Goal: Task Accomplishment & Management: Manage account settings

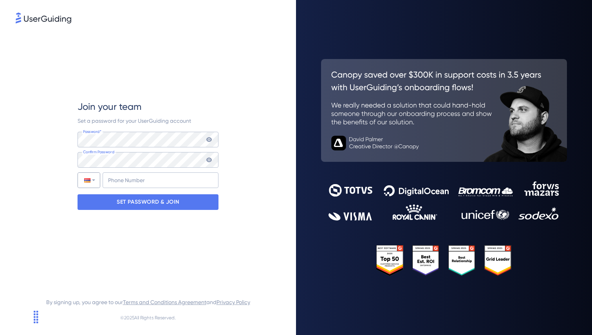
click at [94, 184] on div at bounding box center [89, 180] width 22 height 15
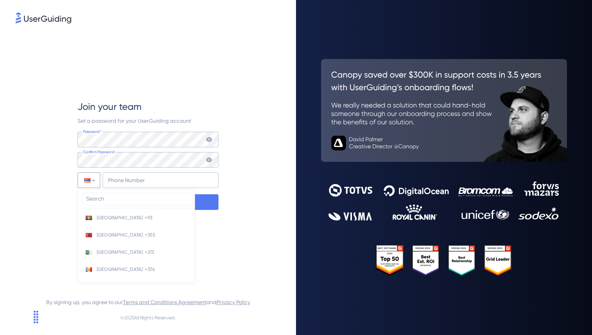
scroll to position [63, 0]
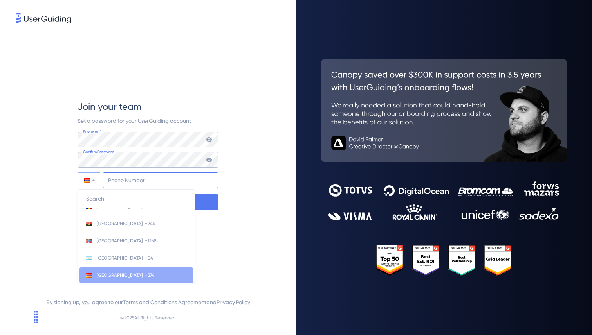
click at [128, 182] on input "+374" at bounding box center [161, 181] width 116 height 16
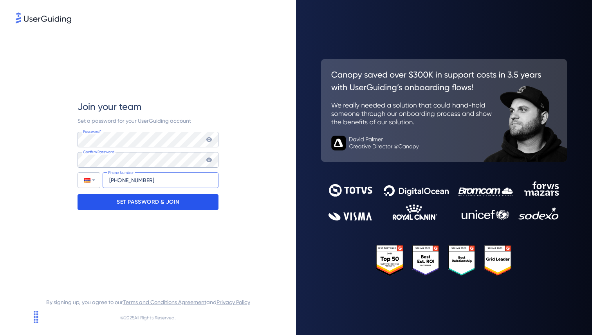
type input "+374 41 999980"
click at [166, 204] on p "SET PASSWORD & JOIN" at bounding box center [148, 202] width 63 height 13
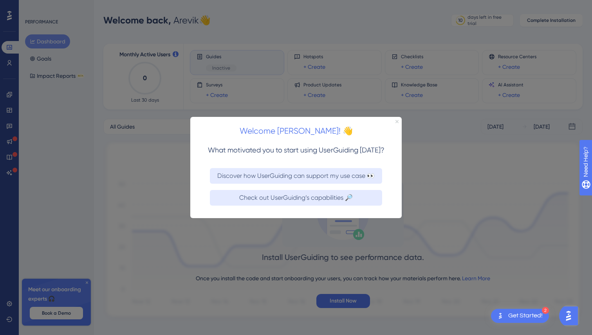
click at [395, 121] on icon "Close Preview" at bounding box center [396, 121] width 3 height 3
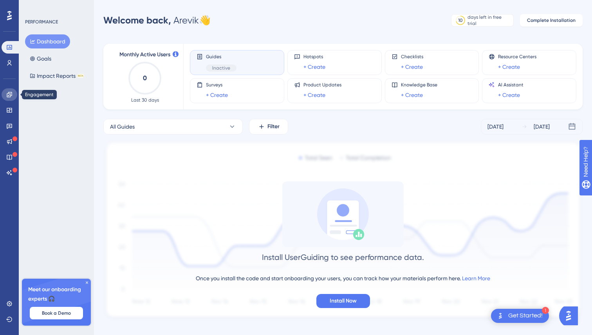
click at [7, 94] on icon at bounding box center [9, 94] width 5 height 5
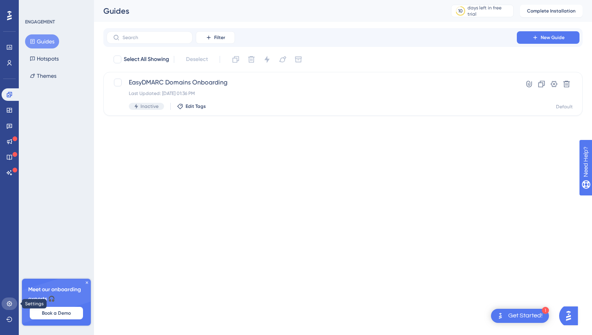
click at [10, 304] on icon at bounding box center [9, 304] width 6 height 6
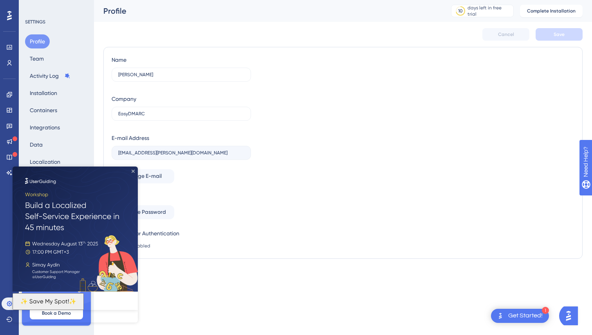
click at [133, 171] on icon "Close Preview" at bounding box center [133, 171] width 3 height 3
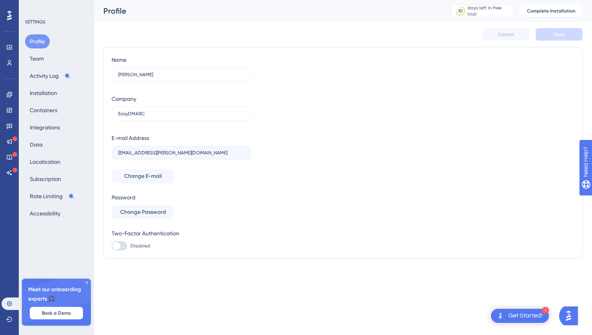
click at [9, 14] on icon at bounding box center [9, 16] width 5 height 10
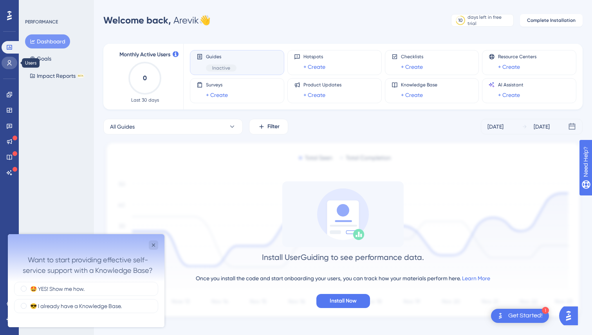
click at [11, 63] on icon at bounding box center [9, 63] width 6 height 6
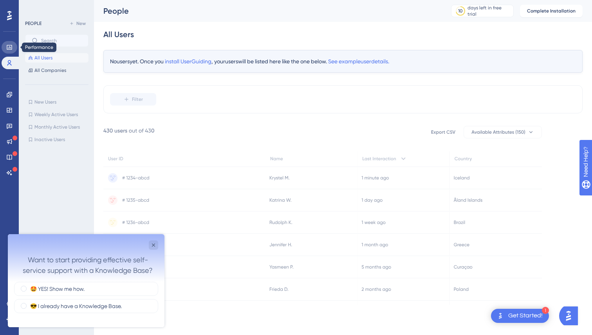
click at [6, 49] on icon at bounding box center [9, 47] width 6 height 6
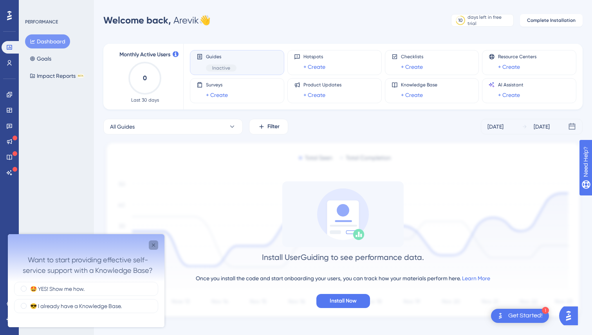
click at [154, 241] on div "Close survey" at bounding box center [153, 245] width 9 height 9
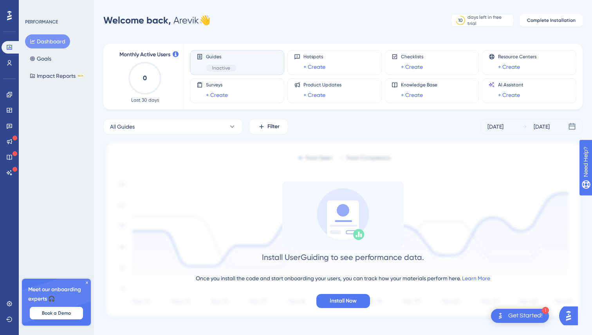
click at [85, 283] on icon at bounding box center [87, 283] width 5 height 5
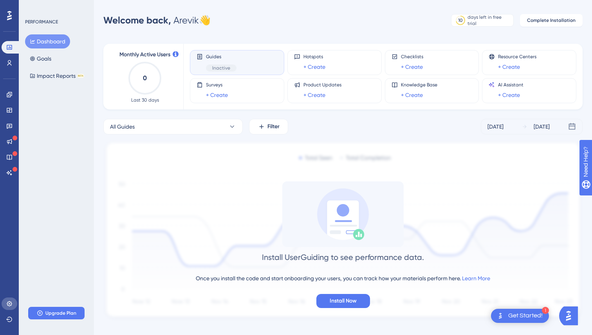
click at [7, 303] on icon at bounding box center [9, 304] width 6 height 6
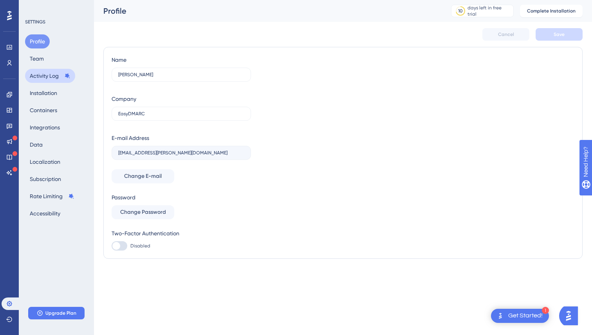
click at [54, 79] on button "Activity Log" at bounding box center [50, 76] width 50 height 14
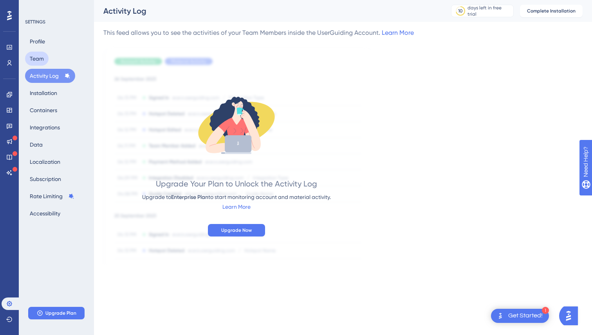
click at [44, 57] on button "Team" at bounding box center [36, 59] width 23 height 14
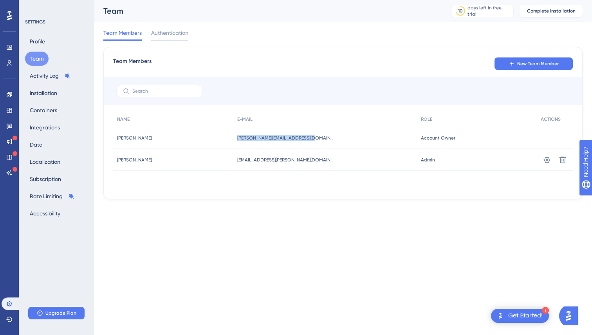
drag, startPoint x: 246, startPoint y: 136, endPoint x: 327, endPoint y: 136, distance: 81.0
click at [327, 136] on div "mihran.aynedjian@easydmarc.com mihran.aynedjian@easydmarc.com" at bounding box center [324, 138] width 183 height 22
click at [327, 194] on div "Team Members New Team Member NAME E-MAIL ROLE ACTIONS Mihran Aynedjian Mihran A…" at bounding box center [342, 123] width 479 height 153
click at [13, 17] on div at bounding box center [9, 15] width 13 height 13
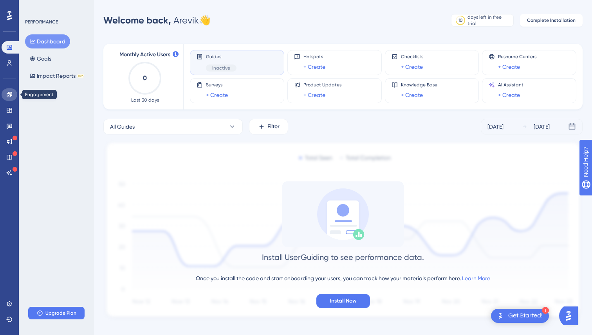
click at [7, 96] on icon at bounding box center [9, 95] width 6 height 6
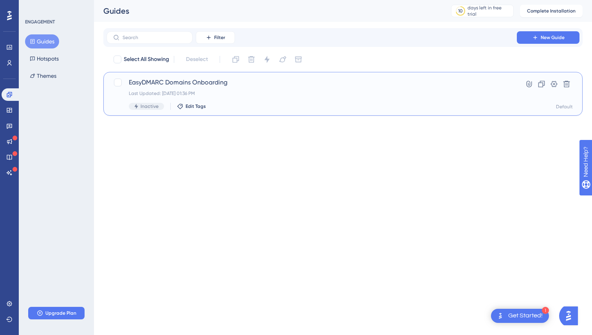
click at [192, 89] on div "EasyDMARC Domains Onboarding Last Updated: Aug 07 2025, 01:36 PM Inactive Edit …" at bounding box center [312, 94] width 366 height 32
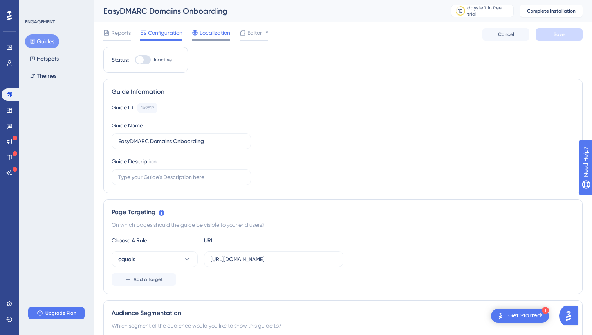
click at [216, 37] on span "Localization" at bounding box center [215, 32] width 31 height 9
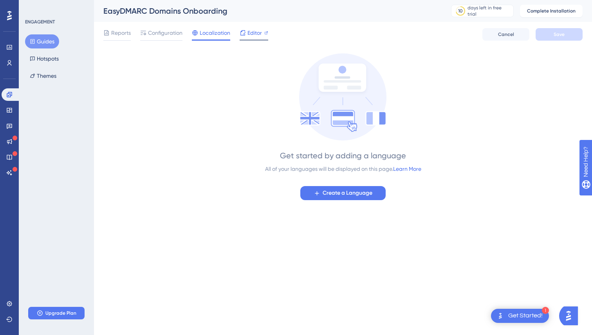
click at [246, 30] on div "Editor" at bounding box center [254, 32] width 29 height 9
click at [165, 35] on span "Configuration" at bounding box center [165, 32] width 34 height 9
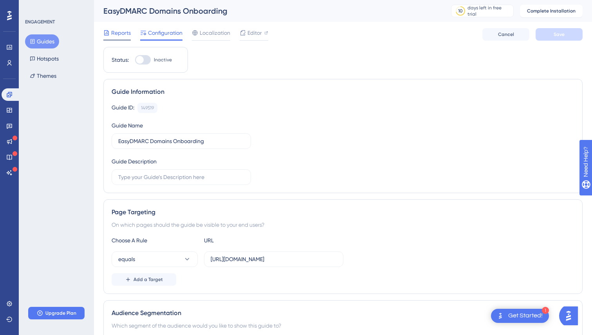
click at [122, 34] on span "Reports" at bounding box center [121, 32] width 20 height 9
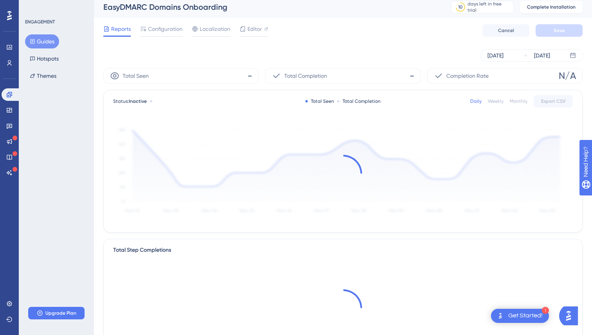
scroll to position [5, 0]
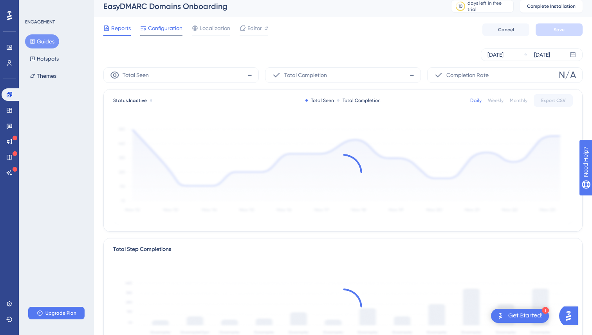
click at [160, 23] on span "Configuration" at bounding box center [165, 27] width 34 height 9
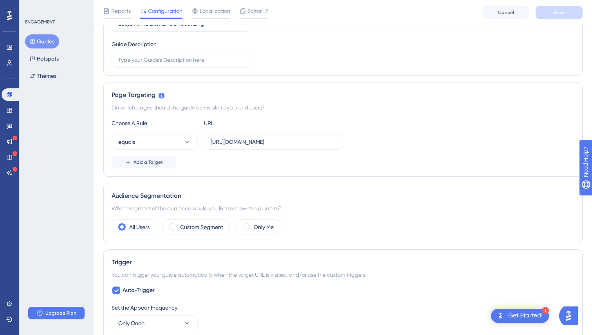
scroll to position [122, 0]
click at [233, 140] on input "https://app.easydmarc.com/all-domains" at bounding box center [274, 141] width 126 height 9
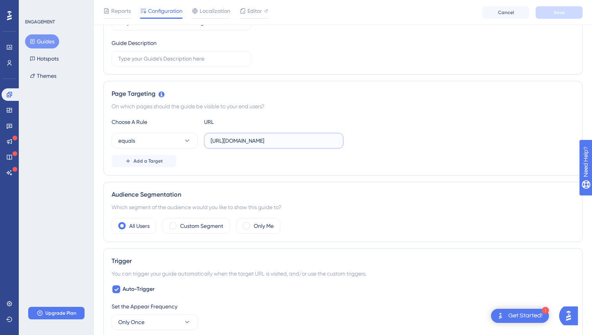
paste input "am/"
type input "https://app.easydmarc.am/domains"
click at [230, 169] on div "Page Targeting On which pages should the guide be visible to your end users? Ch…" at bounding box center [342, 128] width 479 height 95
click at [566, 4] on div "Reports Configuration Localization Editor Cancel Save" at bounding box center [343, 12] width 498 height 25
click at [562, 11] on span "Save" at bounding box center [558, 12] width 11 height 6
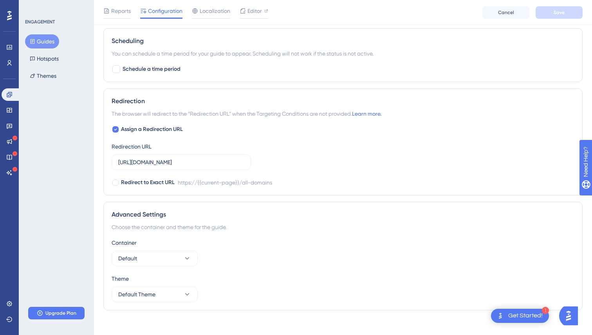
scroll to position [498, 0]
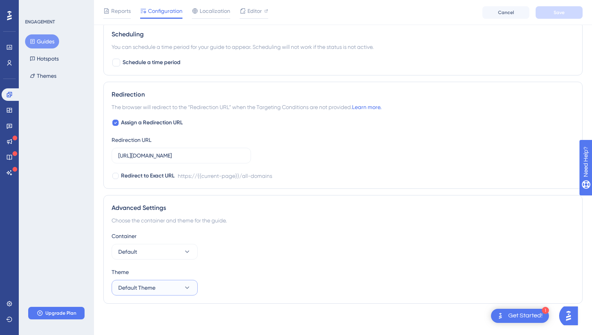
click at [167, 285] on button "Default Theme" at bounding box center [155, 288] width 86 height 16
click at [260, 280] on div "Theme Default Theme Default Theme Default Theme" at bounding box center [343, 282] width 463 height 28
click at [182, 251] on button "Default" at bounding box center [155, 252] width 86 height 16
click at [182, 252] on button "Default" at bounding box center [155, 252] width 86 height 16
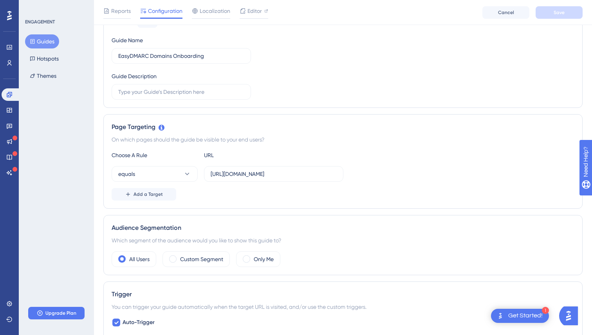
scroll to position [0, 0]
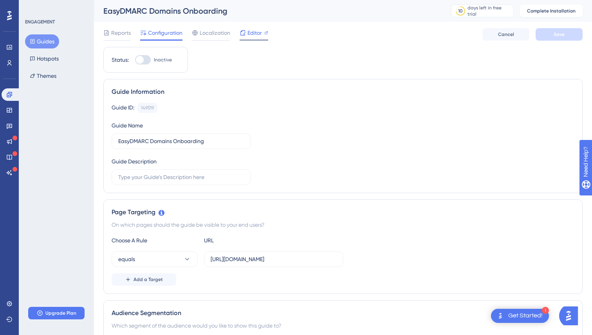
click at [248, 35] on span "Editor" at bounding box center [254, 32] width 14 height 9
click at [218, 35] on span "Localization" at bounding box center [215, 32] width 31 height 9
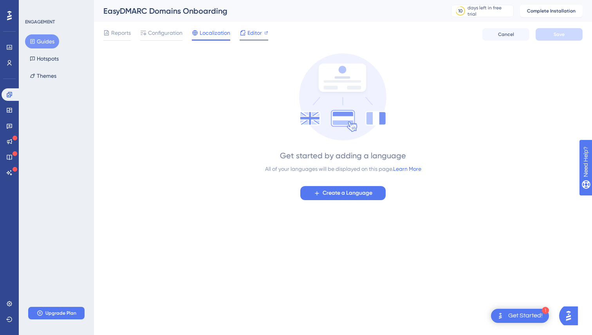
click at [262, 38] on div "Editor" at bounding box center [254, 34] width 29 height 13
click at [162, 33] on span "Configuration" at bounding box center [165, 32] width 34 height 9
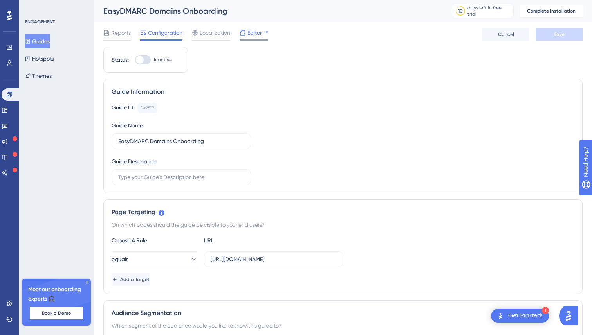
click at [256, 32] on span "Editor" at bounding box center [254, 32] width 14 height 9
click at [119, 36] on span "Reports" at bounding box center [121, 32] width 20 height 9
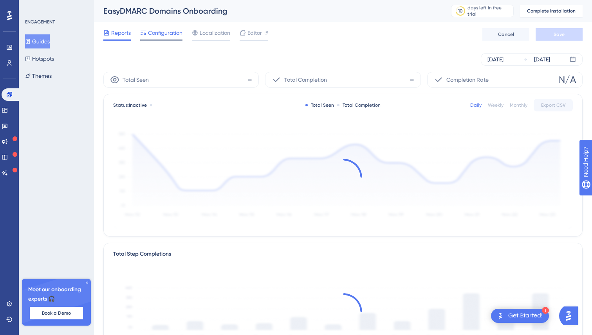
click at [162, 33] on span "Configuration" at bounding box center [165, 32] width 34 height 9
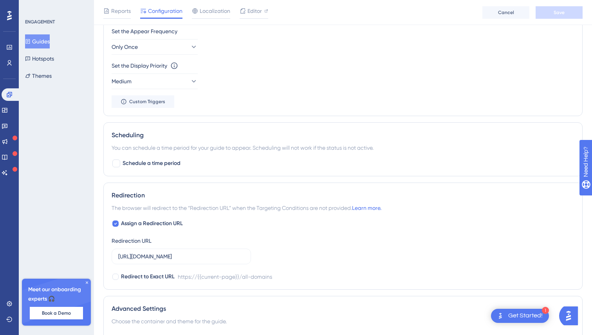
scroll to position [409, 0]
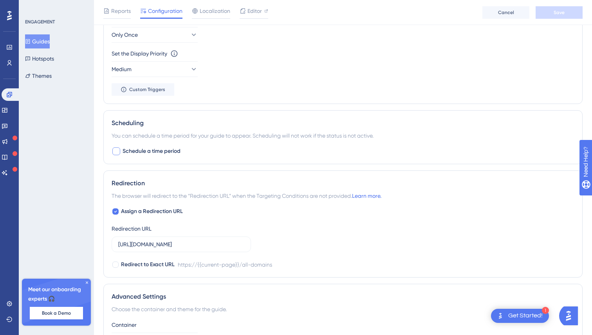
click at [114, 153] on div at bounding box center [116, 152] width 8 height 8
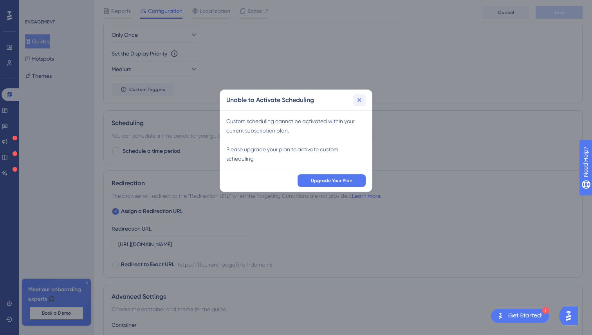
click at [357, 99] on icon at bounding box center [359, 100] width 8 height 8
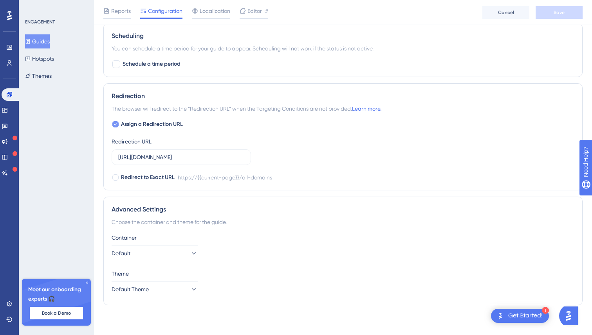
scroll to position [498, 0]
click at [232, 154] on input "https://app.easydmarc.com/all-domains" at bounding box center [181, 155] width 126 height 9
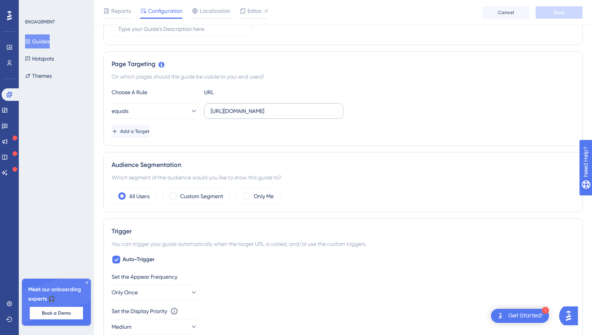
scroll to position [150, 0]
click at [285, 117] on label "https://app.easydmarc.am/domains" at bounding box center [273, 113] width 139 height 16
click at [285, 117] on input "https://app.easydmarc.am/domains" at bounding box center [274, 112] width 126 height 9
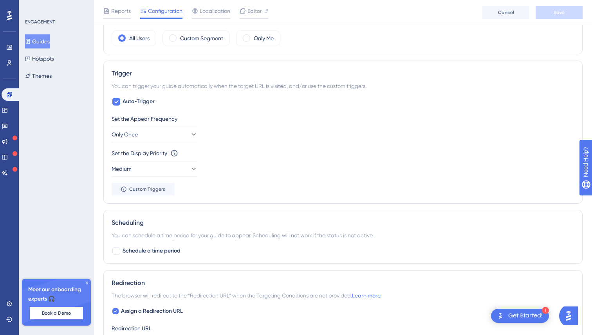
scroll to position [384, 0]
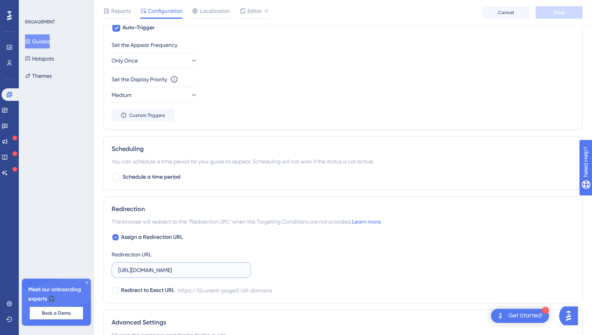
click at [172, 267] on input "https://app.easydmarc.com/all-domains" at bounding box center [181, 270] width 126 height 9
paste input "am/"
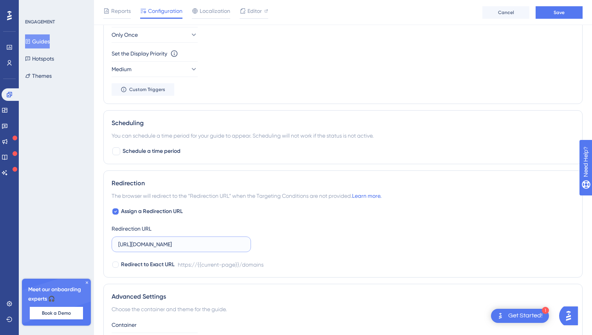
scroll to position [498, 0]
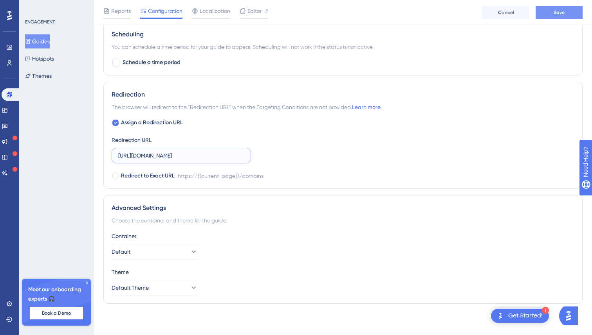
type input "https://app.easydmarc.am/domains"
click at [566, 12] on button "Save" at bounding box center [558, 12] width 47 height 13
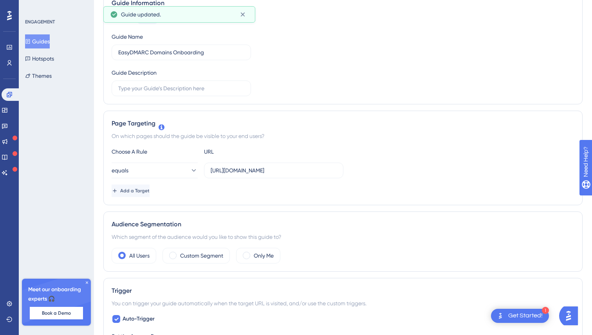
scroll to position [0, 0]
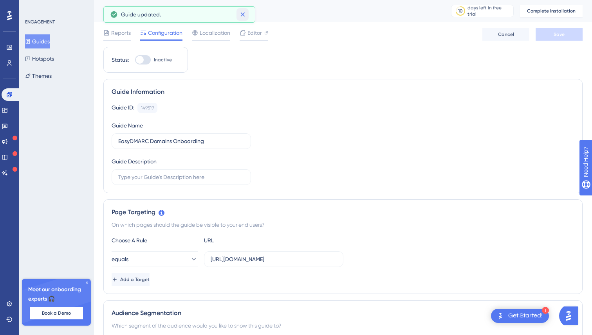
click at [242, 12] on icon at bounding box center [243, 15] width 8 height 8
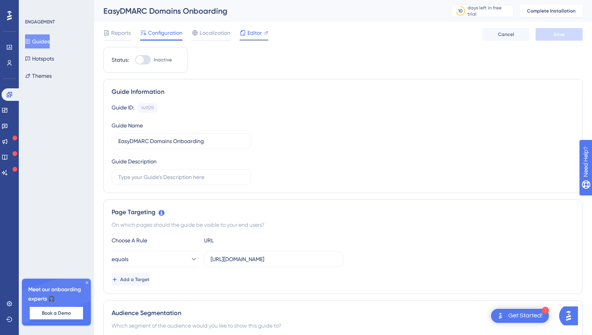
click at [248, 32] on span "Editor" at bounding box center [254, 32] width 14 height 9
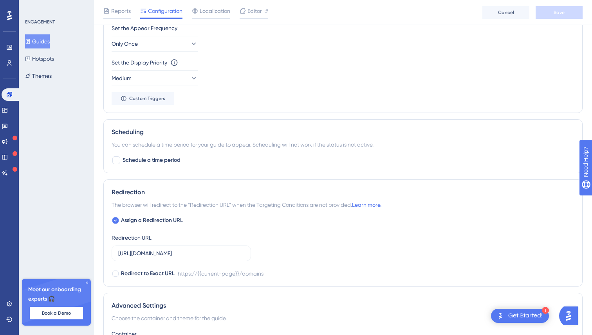
scroll to position [432, 0]
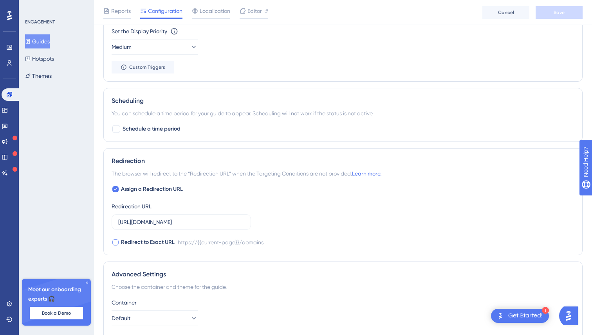
click at [115, 242] on div at bounding box center [115, 243] width 6 height 6
checkbox input "true"
click at [566, 15] on button "Save" at bounding box center [558, 12] width 47 height 13
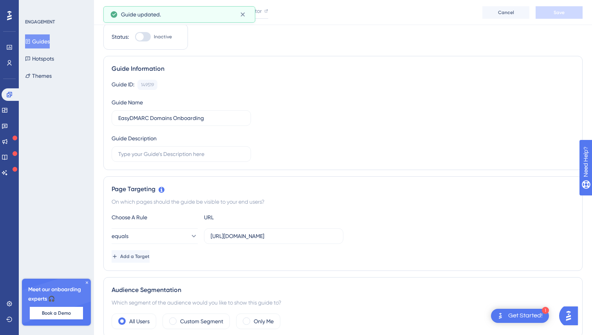
scroll to position [0, 0]
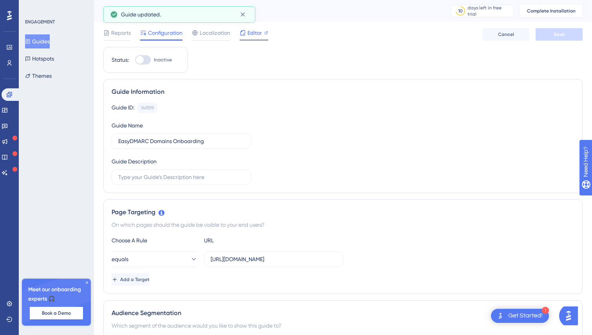
click at [247, 36] on div "Editor" at bounding box center [254, 32] width 29 height 9
click at [248, 33] on span "Editor" at bounding box center [254, 32] width 14 height 9
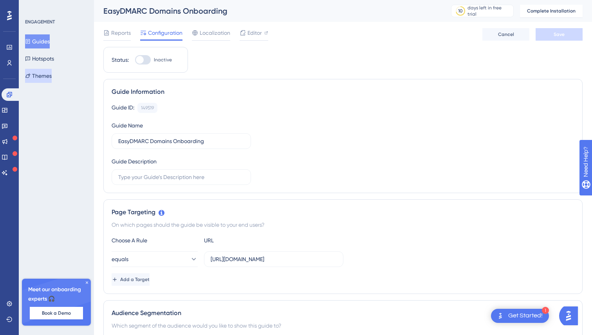
click at [44, 74] on button "Themes" at bounding box center [38, 76] width 27 height 14
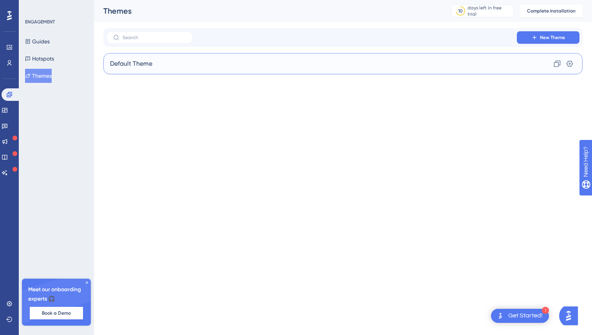
click at [264, 67] on div "Default Theme Clone Settings" at bounding box center [342, 63] width 479 height 21
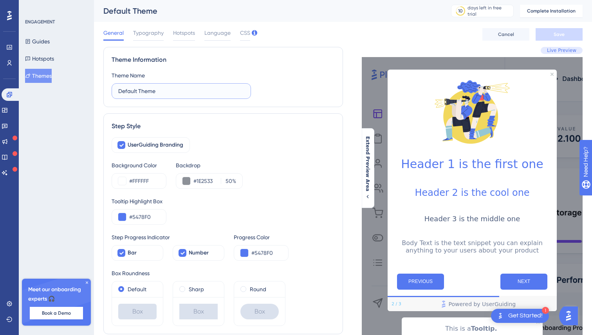
click at [179, 88] on input "Default Theme" at bounding box center [181, 91] width 126 height 9
click at [159, 90] on input "Default Theme" at bounding box center [181, 91] width 126 height 9
click at [150, 91] on input "EasyDMARC theme" at bounding box center [181, 91] width 126 height 9
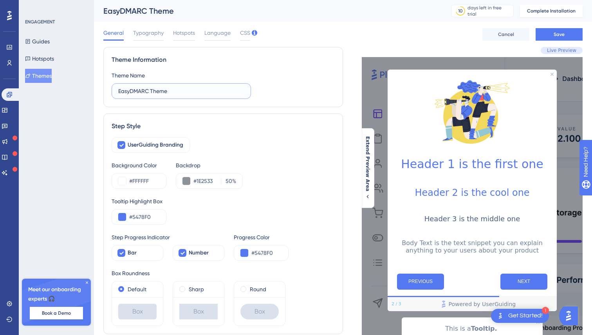
type input "EasyDMARC Theme"
click at [210, 51] on div "Theme Information Theme Name EasyDMARC Theme" at bounding box center [223, 77] width 240 height 60
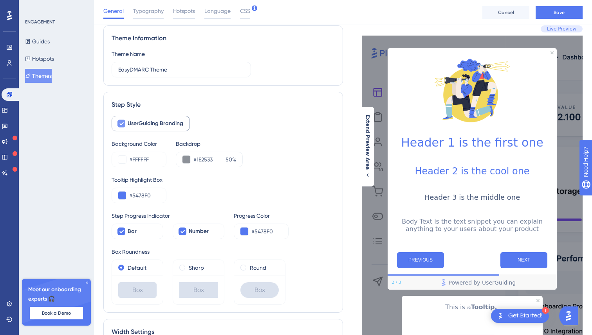
scroll to position [35, 0]
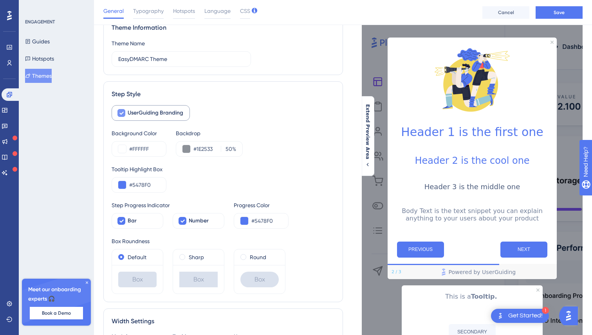
click at [126, 113] on label "UserGuiding Branding" at bounding box center [151, 113] width 78 height 16
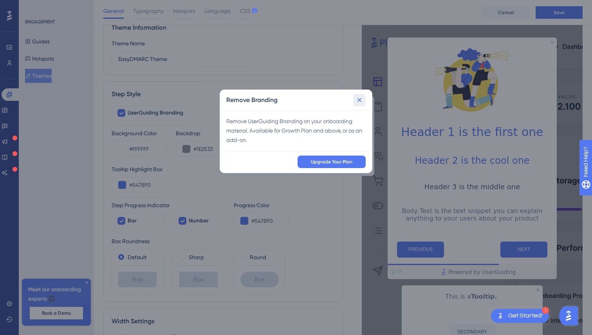
click at [359, 98] on icon at bounding box center [359, 100] width 8 height 8
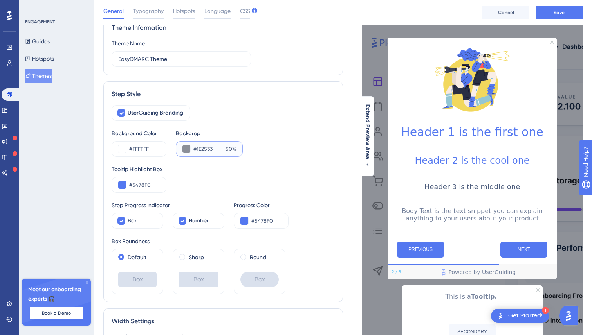
click at [204, 147] on input "#1E2533" at bounding box center [205, 148] width 24 height 9
paste input "1F26"
type input "#1E1F26"
click at [221, 175] on div "Tooltip Highlight Box #5478F0" at bounding box center [223, 179] width 223 height 28
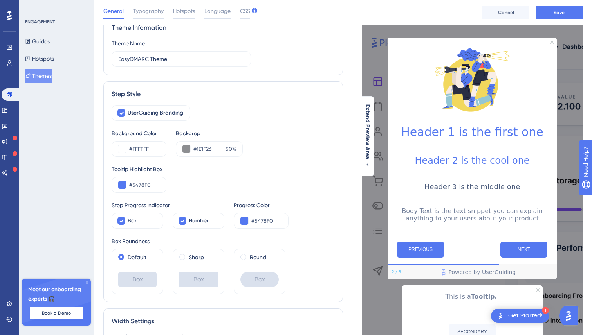
click at [198, 189] on div "Tooltip Highlight Box #5478F0" at bounding box center [223, 179] width 223 height 28
click at [121, 186] on button at bounding box center [122, 185] width 8 height 8
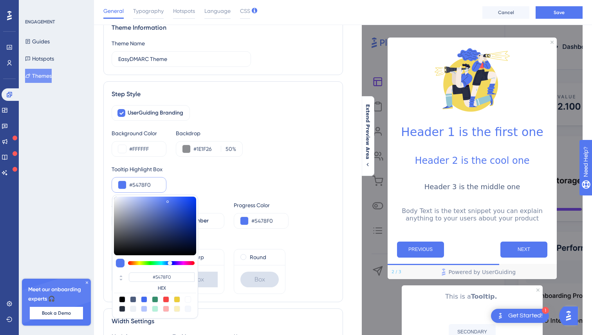
type input "#535f8a"
type input "#535F8A"
type input "#485583"
type input "#374679"
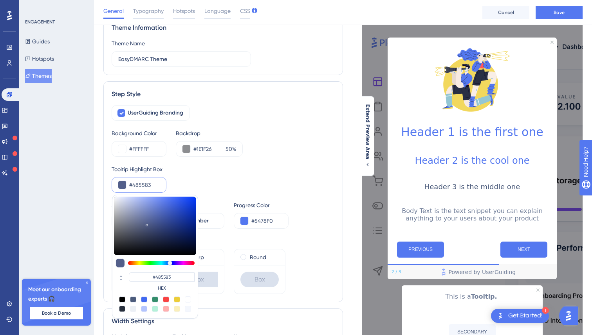
type input "#374679"
type input "#2c3c75"
type input "#2C3C75"
type input "#273774"
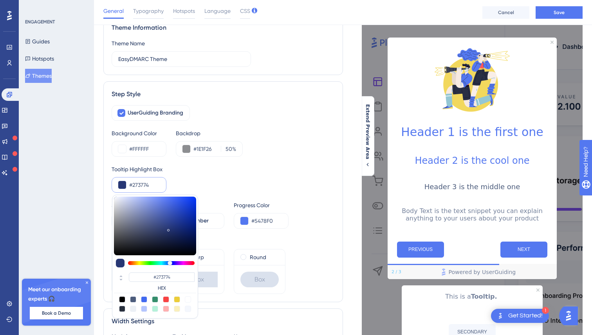
type input "#243474"
type input "#213379"
drag, startPoint x: 147, startPoint y: 224, endPoint x: 174, endPoint y: 224, distance: 27.4
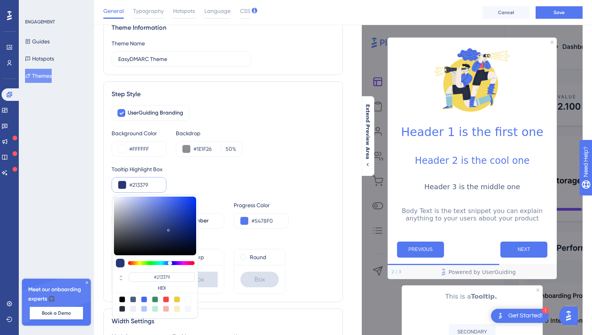
click at [174, 226] on div at bounding box center [155, 226] width 82 height 59
type input "#233680"
type input "#243988"
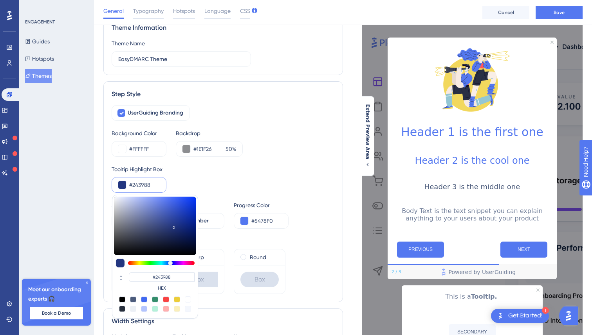
type input "#324fbb"
type input "#324FBB"
type input "#3a62f5"
type input "#3A62F5"
type input "#3460ff"
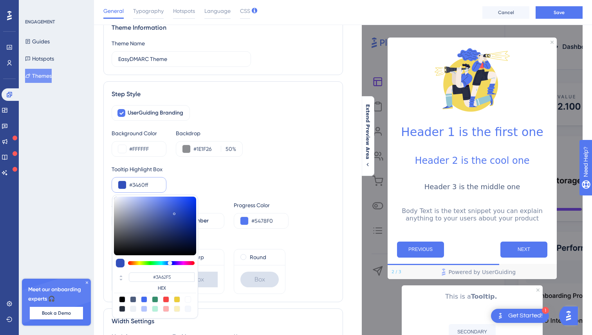
type input "#3460FF"
type input "#2252ff"
type input "#2252FF"
type input "#184aff"
type input "#184AFF"
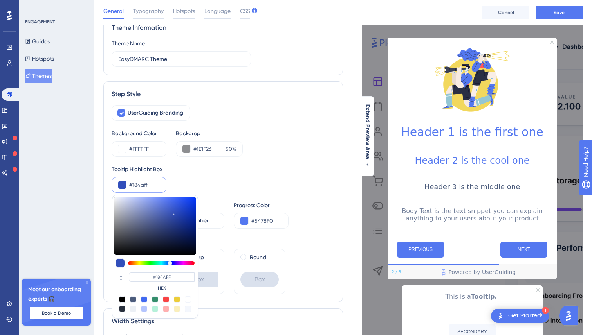
type input "#1648ff"
type input "#1648FF"
type input "#184aff"
type input "#184AFF"
type input "#2c59ff"
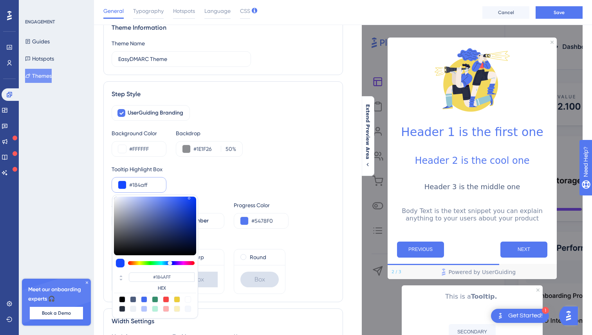
type input "#2C59FF"
type input "#2d49b1"
type input "#2D49B1"
type input "#22326d"
type input "#22326D"
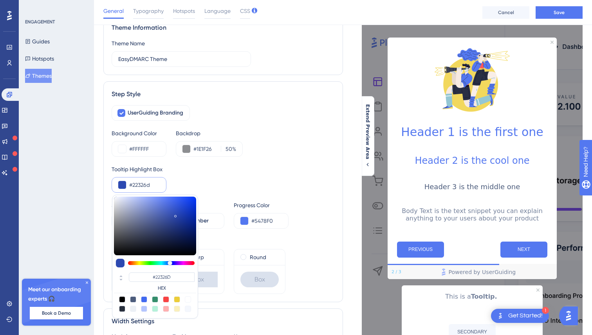
type input "#1a254e"
type input "#1A254E"
type input "#161f41"
type input "#161F41"
drag, startPoint x: 174, startPoint y: 224, endPoint x: 166, endPoint y: 242, distance: 19.4
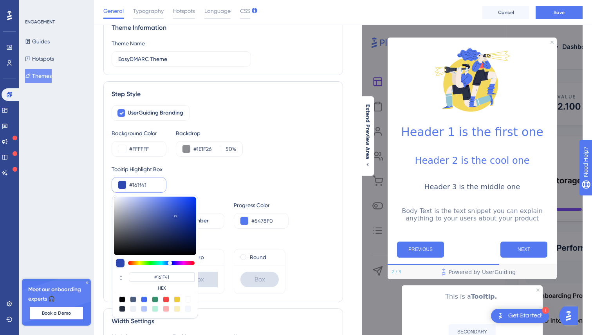
click at [167, 242] on div at bounding box center [155, 226] width 82 height 59
type input "#151d3b"
type input "#151D3B"
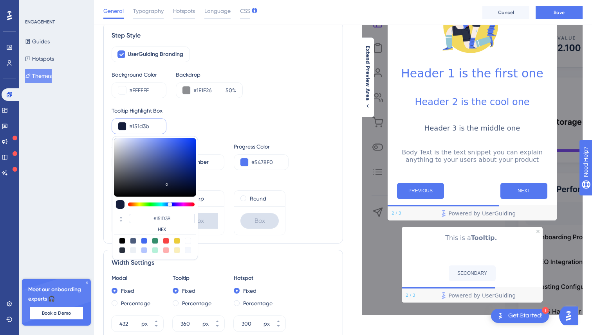
scroll to position [83, 0]
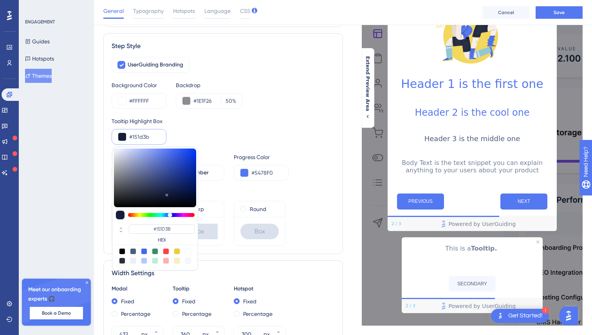
type input "#091d68"
type input "#091D68"
click at [189, 184] on div at bounding box center [155, 178] width 82 height 59
click at [189, 184] on div at bounding box center [189, 185] width 2 height 2
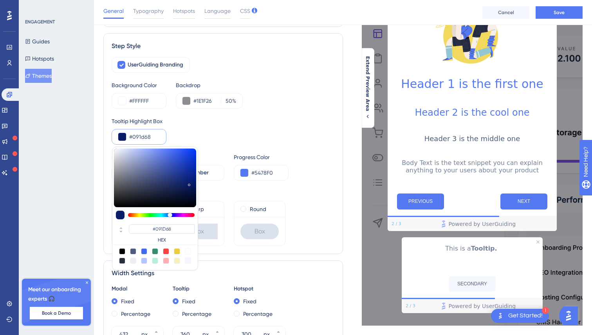
type input "#0d2992"
type input "#0D2992"
type input "#0d2994"
type input "#0D2994"
type input "#0c31bb"
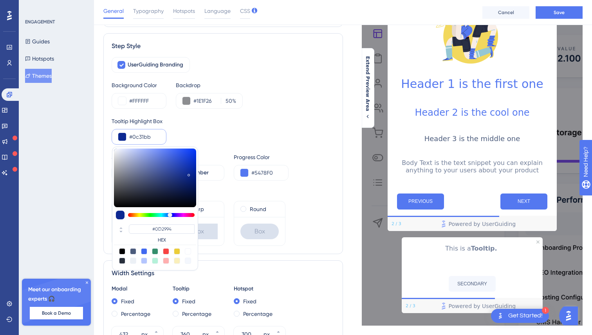
type input "#0C31BB"
type input "#0832cf"
type input "#0832CF"
type input "#0231df"
type input "#0231DF"
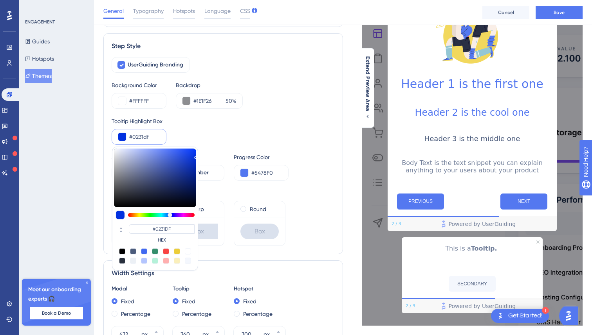
drag, startPoint x: 189, startPoint y: 174, endPoint x: 196, endPoint y: 155, distance: 19.9
click at [196, 155] on div at bounding box center [155, 178] width 82 height 59
type input "#0131e4"
type input "#0131E4"
click at [227, 119] on div "Tooltip Highlight Box" at bounding box center [223, 121] width 223 height 9
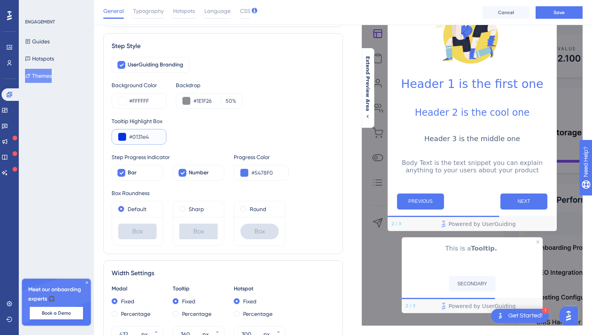
click at [152, 132] on input "#0131e4" at bounding box center [144, 136] width 31 height 9
paste input "3366FF"
type input "#3366FF"
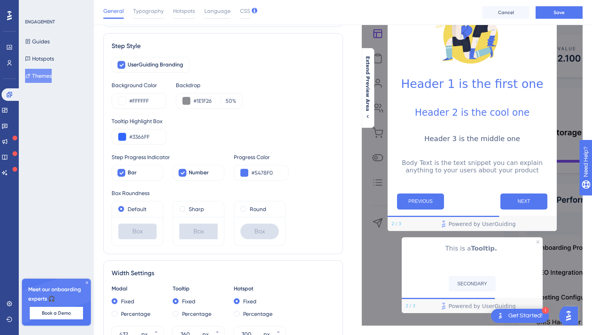
click at [241, 130] on div "Tooltip Highlight Box #3366FF" at bounding box center [223, 131] width 223 height 28
click at [267, 175] on input "#5478F0" at bounding box center [266, 172] width 31 height 9
paste input "3366FF"
type input "#3366FF"
click at [217, 124] on div "Tooltip Highlight Box" at bounding box center [223, 121] width 223 height 9
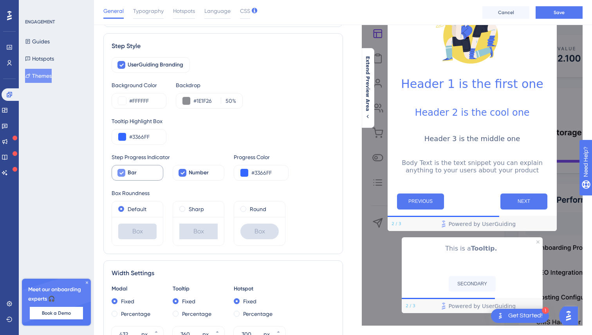
click at [151, 174] on div "Bar" at bounding box center [142, 172] width 29 height 9
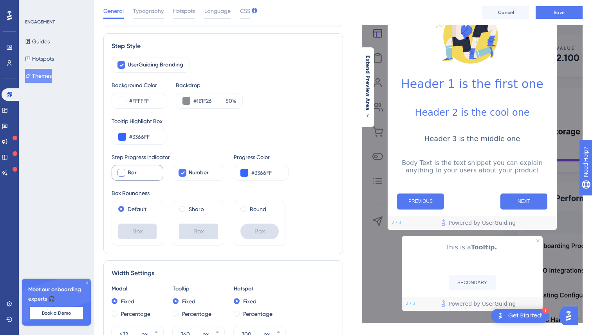
click at [151, 174] on div "Bar" at bounding box center [142, 172] width 29 height 9
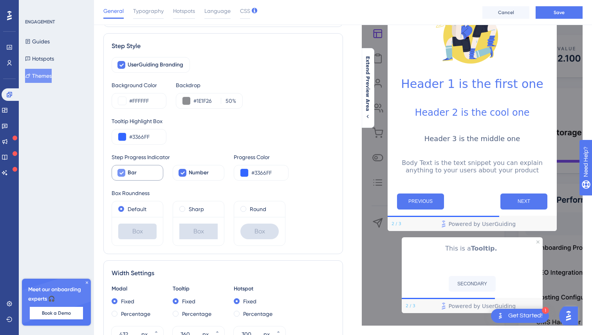
click at [151, 174] on div "Bar" at bounding box center [142, 172] width 29 height 9
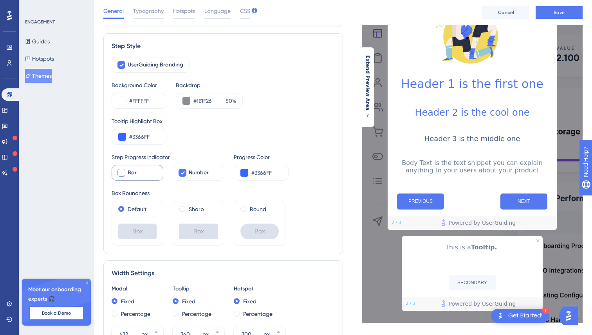
click at [151, 174] on div "Bar" at bounding box center [142, 172] width 29 height 9
checkbox input "true"
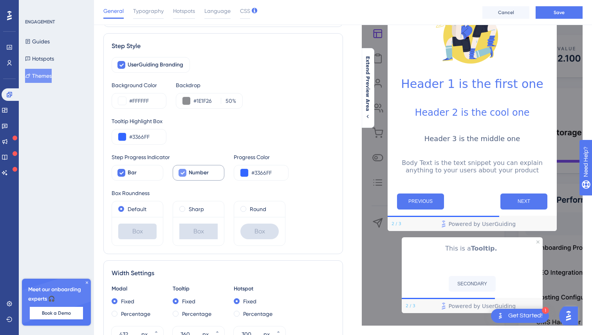
click at [180, 174] on div at bounding box center [182, 173] width 8 height 8
click at [180, 175] on div at bounding box center [182, 173] width 8 height 8
click at [180, 175] on icon at bounding box center [182, 173] width 5 height 6
click at [180, 175] on div at bounding box center [182, 173] width 8 height 8
click at [180, 175] on icon at bounding box center [182, 173] width 5 height 6
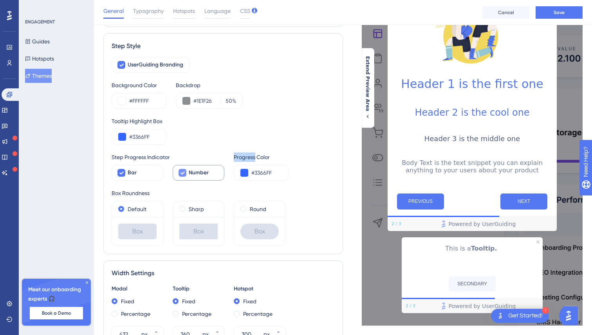
checkbox input "false"
click at [133, 177] on span "Bar" at bounding box center [132, 172] width 9 height 9
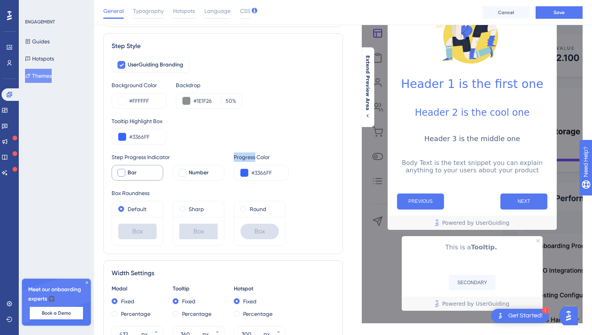
click at [133, 177] on span "Bar" at bounding box center [132, 172] width 9 height 9
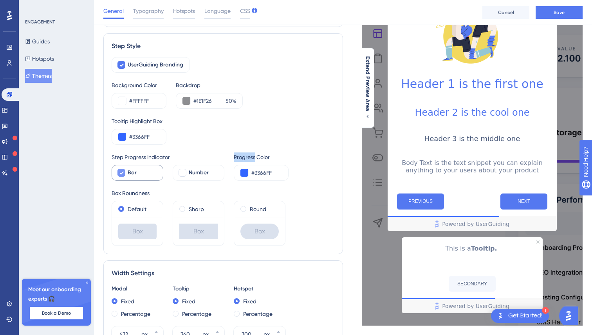
click at [133, 177] on span "Bar" at bounding box center [132, 172] width 9 height 9
checkbox input "false"
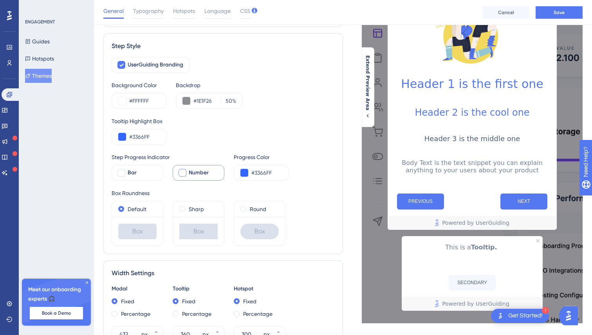
click at [214, 176] on div "Number" at bounding box center [203, 172] width 29 height 9
checkbox input "false"
click at [128, 175] on span "Bar" at bounding box center [132, 172] width 9 height 9
checkbox input "true"
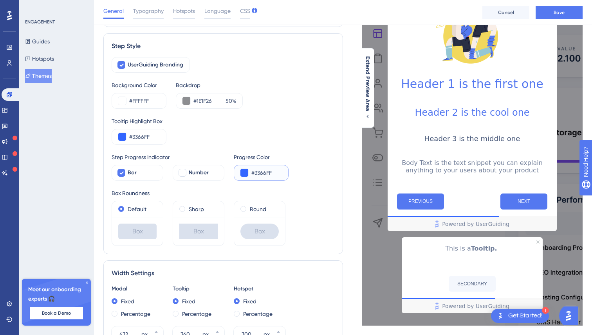
click at [244, 172] on button at bounding box center [244, 173] width 8 height 8
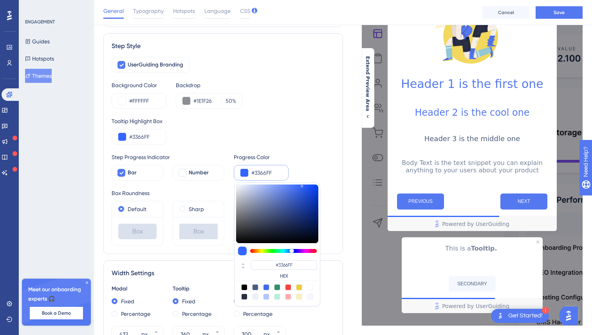
click at [313, 161] on div "Step Progress Indicator Bar Number Progress Color #3366FF #3366FF HEX" at bounding box center [223, 167] width 223 height 28
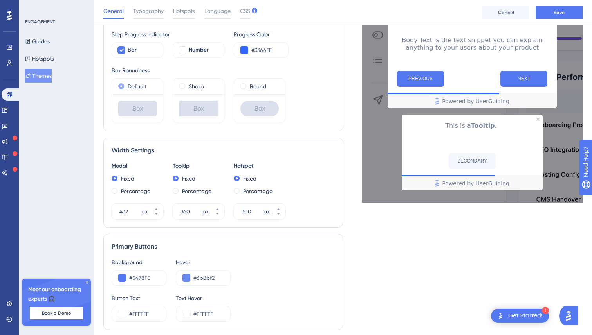
scroll to position [210, 0]
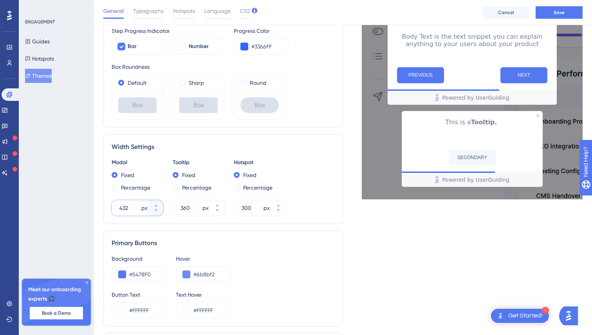
click at [131, 206] on input "432" at bounding box center [129, 208] width 20 height 9
click at [129, 207] on input "432" at bounding box center [129, 208] width 20 height 9
click at [125, 207] on input "432" at bounding box center [129, 208] width 20 height 9
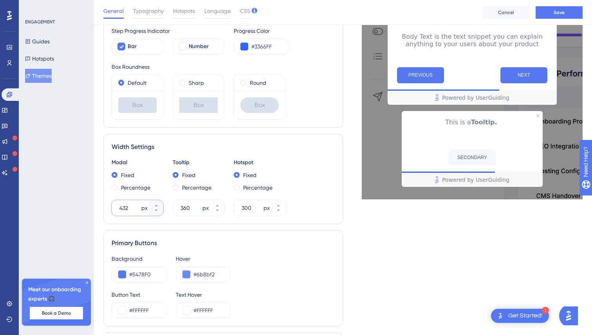
click at [125, 207] on input "432" at bounding box center [129, 208] width 20 height 9
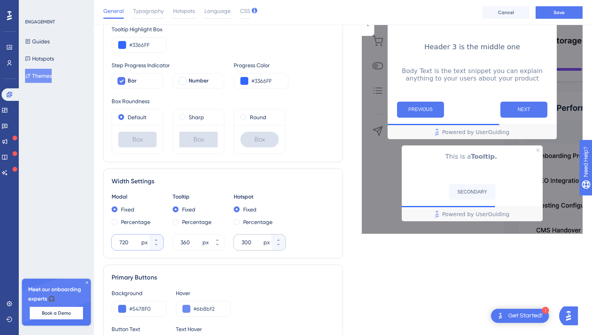
scroll to position [143, 0]
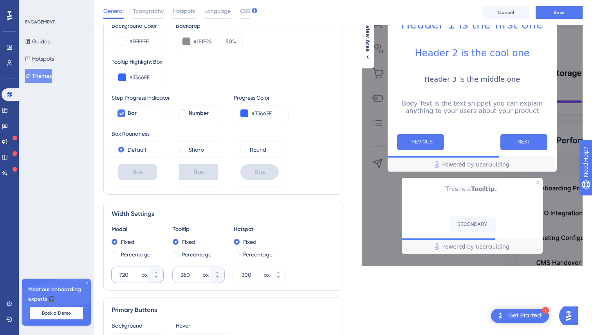
type input "720"
click at [183, 281] on div "360 px" at bounding box center [192, 275] width 38 height 16
click at [183, 280] on input "360" at bounding box center [190, 274] width 20 height 9
click at [190, 274] on input "360" at bounding box center [190, 274] width 20 height 9
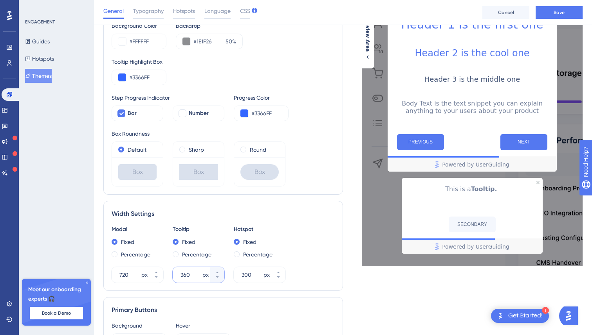
click at [190, 274] on input "360" at bounding box center [190, 274] width 20 height 9
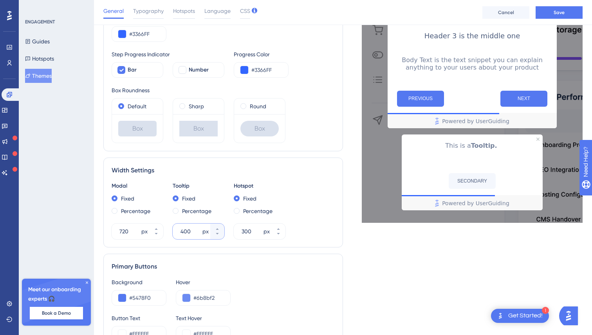
scroll to position [213, 0]
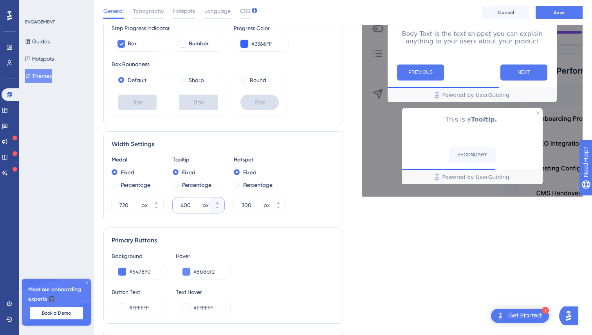
type input "400"
click at [200, 236] on div "Primary Buttons" at bounding box center [223, 240] width 223 height 9
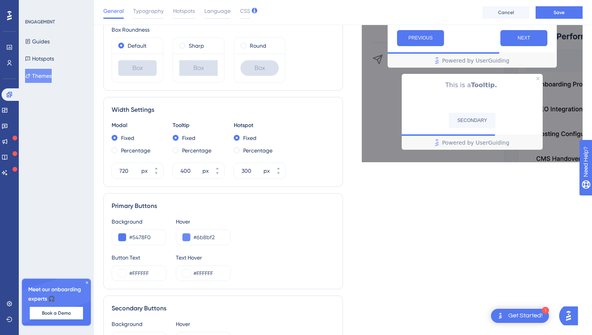
scroll to position [248, 0]
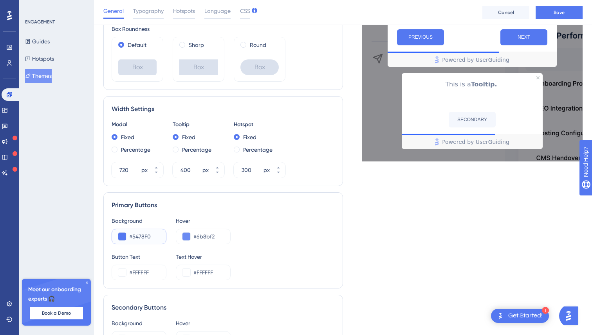
click at [145, 237] on input "#5478F0" at bounding box center [144, 236] width 31 height 9
click at [146, 238] on input "#5478F0" at bounding box center [144, 236] width 31 height 9
click at [146, 234] on input "#5478F0" at bounding box center [144, 236] width 31 height 9
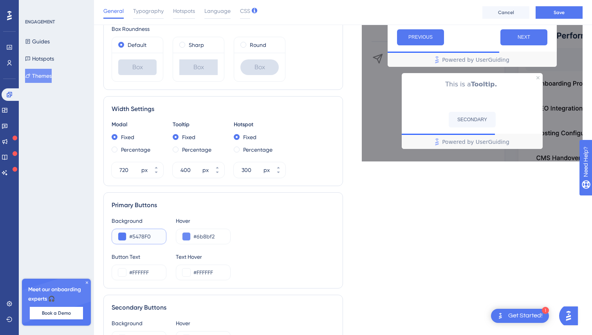
click at [146, 235] on input "#5478F0" at bounding box center [144, 236] width 31 height 9
paste input "3366FF"
type input "#3366FF"
click at [245, 213] on div "Primary Buttons Background #3366FF Hover #6b8bf2 Button Text #FFFFFF Text Hover…" at bounding box center [223, 241] width 240 height 96
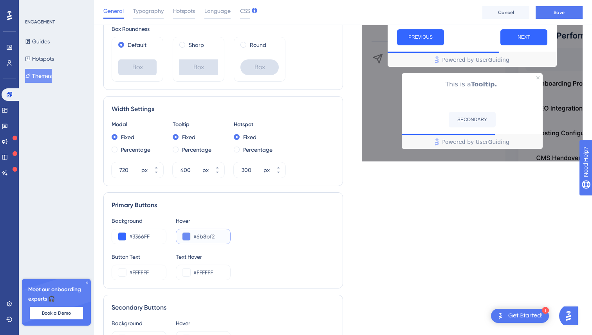
click at [208, 236] on input "#6b8bf2" at bounding box center [208, 236] width 31 height 9
paste input "2952CC"
type input "#2952CC"
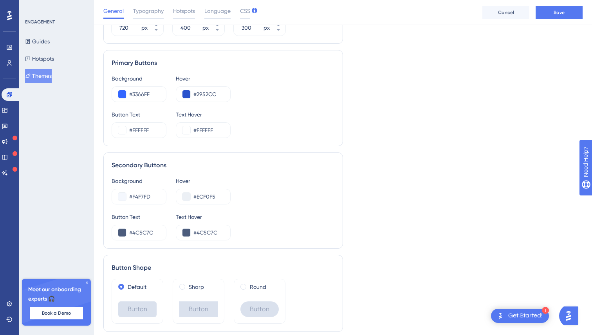
scroll to position [397, 0]
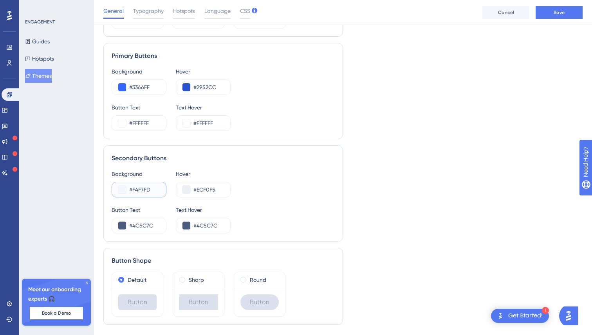
click at [138, 191] on input "#F4F7FD" at bounding box center [144, 189] width 31 height 9
paste input "5F7FF"
type input "#F5F7FF"
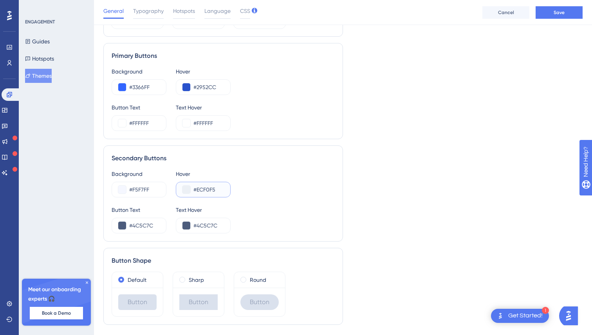
click at [209, 186] on input "#ECF0F5" at bounding box center [208, 189] width 31 height 9
click at [216, 191] on input "#ECF0F5" at bounding box center [208, 189] width 31 height 9
click at [209, 190] on input "#ECF0F5" at bounding box center [208, 189] width 31 height 9
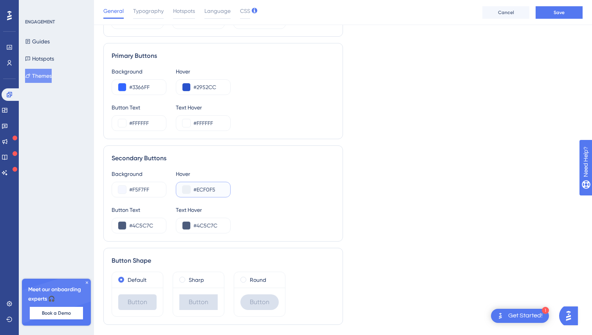
click at [209, 190] on input "#ECF0F5" at bounding box center [208, 189] width 31 height 9
paste input "BF0FF"
type input "#EBF0FF"
click at [278, 194] on div "Background #F5F7FF Hover #EBF0FF" at bounding box center [223, 183] width 223 height 28
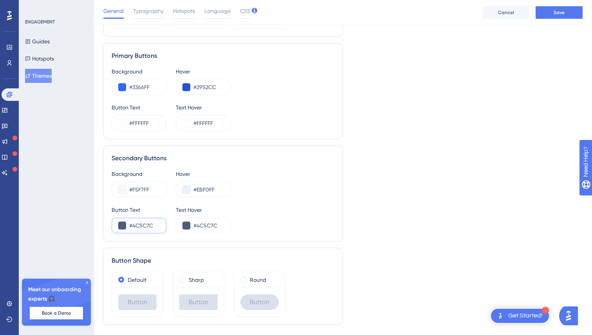
click at [151, 227] on input "#4C5C7C" at bounding box center [144, 225] width 31 height 9
paste input "3366FF"
type input "#3366FF"
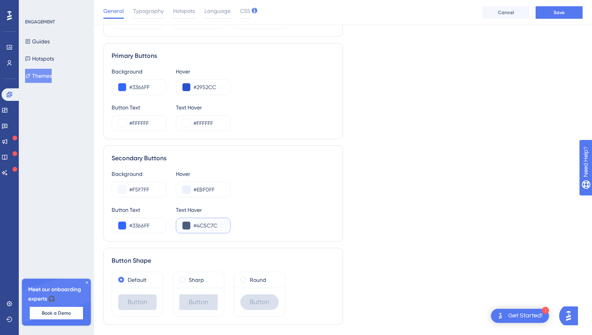
click at [217, 225] on input "#4C5C7C" at bounding box center [208, 225] width 31 height 9
paste input "2952C"
type input "#2952CC"
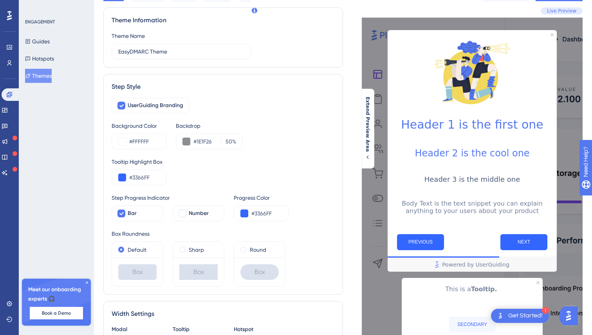
scroll to position [0, 0]
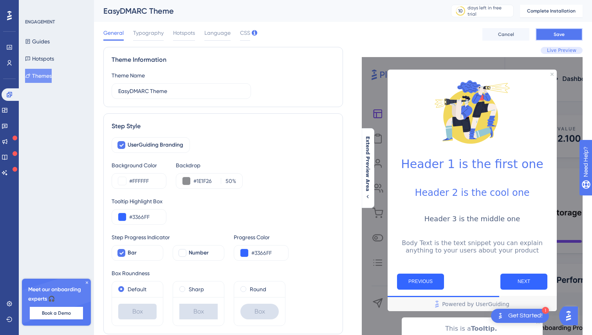
click at [549, 31] on button "Save" at bounding box center [558, 34] width 47 height 13
click at [41, 42] on button "Guides" at bounding box center [37, 41] width 25 height 14
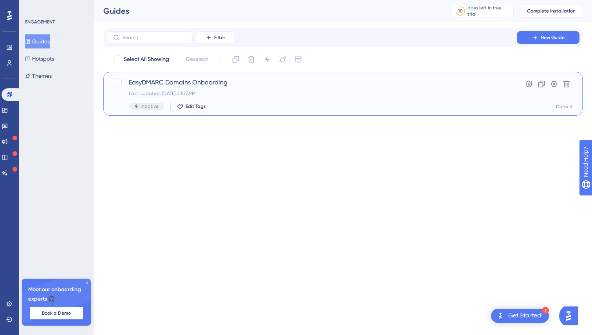
click at [191, 86] on span "EasyDMARC Domains Onboarding" at bounding box center [312, 82] width 366 height 9
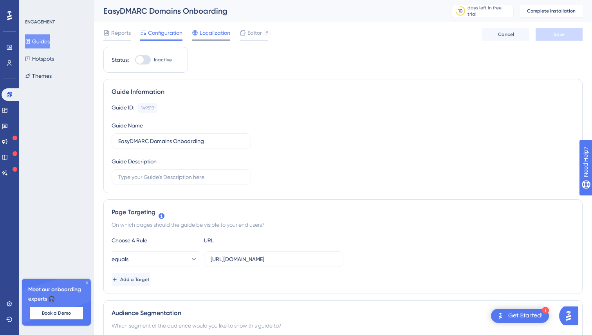
click at [216, 32] on span "Localization" at bounding box center [215, 32] width 31 height 9
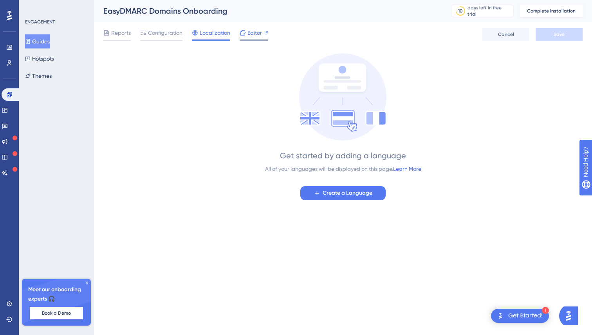
click at [247, 35] on div "Editor" at bounding box center [254, 32] width 29 height 9
click at [41, 36] on button "Guides" at bounding box center [37, 41] width 25 height 14
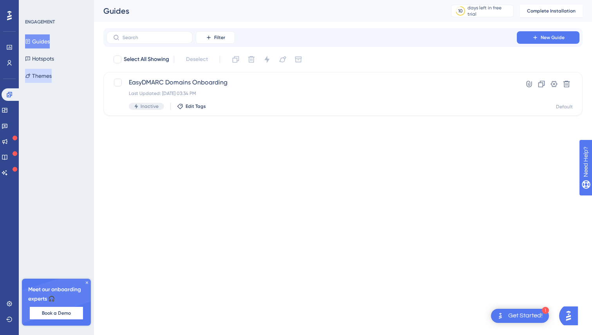
click at [52, 76] on button "Themes" at bounding box center [38, 76] width 27 height 14
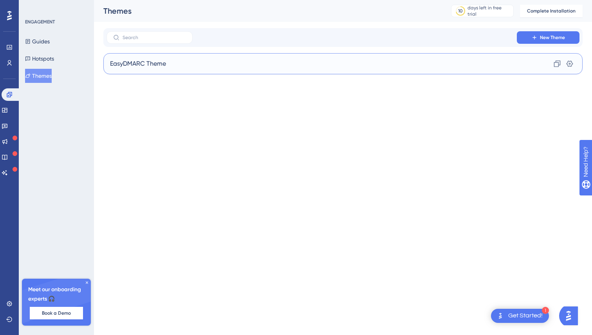
click at [204, 59] on div "EasyDMARC Theme Clone Settings" at bounding box center [342, 63] width 479 height 21
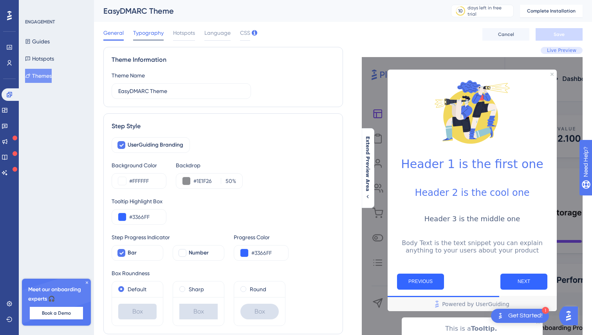
click at [150, 34] on span "Typography" at bounding box center [148, 32] width 31 height 9
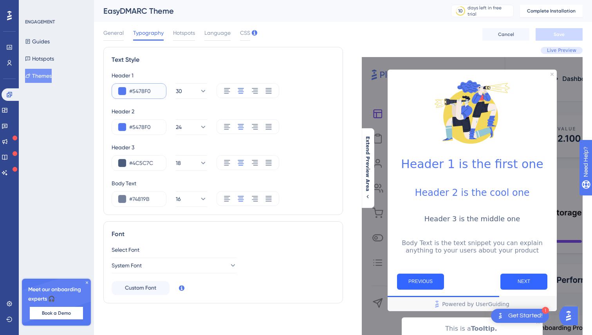
click at [142, 94] on input "#5478F0" at bounding box center [144, 91] width 31 height 9
paste input "1F3D99"
type input "#1F3D99"
click at [219, 52] on div "Text Style Header 1 #1F3D99 30 Header 2 #5478F0 24 Header 3 #4C5C7C 18 Body Tex…" at bounding box center [223, 131] width 240 height 168
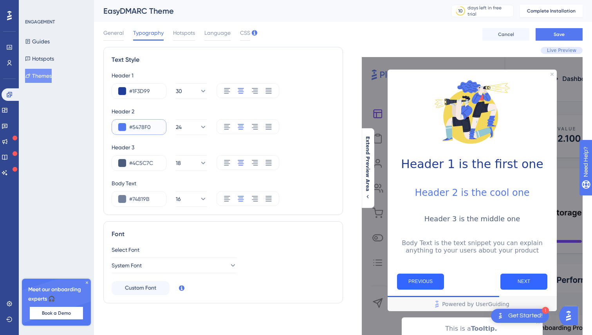
click at [142, 127] on input "#5478F0" at bounding box center [144, 127] width 31 height 9
click at [142, 128] on input "#5478F0" at bounding box center [144, 127] width 31 height 9
click at [144, 128] on input "#5478F0" at bounding box center [144, 127] width 31 height 9
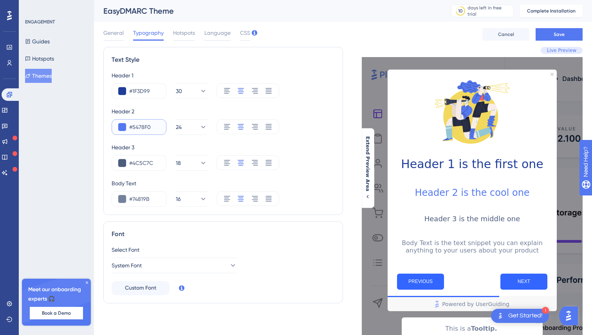
click at [144, 128] on input "#5478F0" at bounding box center [144, 127] width 31 height 9
click at [152, 128] on input "#5478F0" at bounding box center [144, 127] width 31 height 9
paste input "1F3D99"
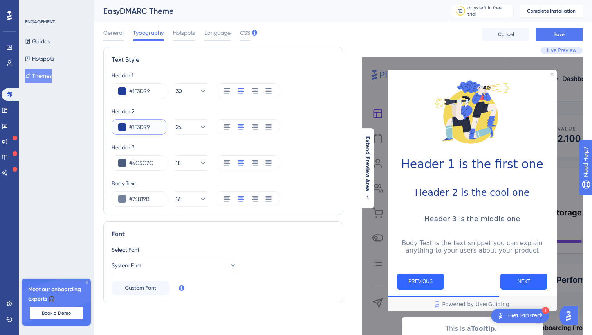
type input "#1F3D99"
click at [151, 162] on input "#4C5C7C" at bounding box center [144, 163] width 31 height 9
paste input "5A5E72"
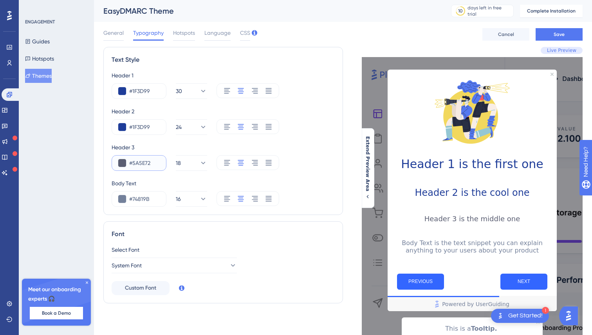
type input "#5A5E72"
click at [144, 166] on input "#5A5E72" at bounding box center [144, 163] width 31 height 9
click at [147, 199] on input "#74819B" at bounding box center [144, 199] width 31 height 9
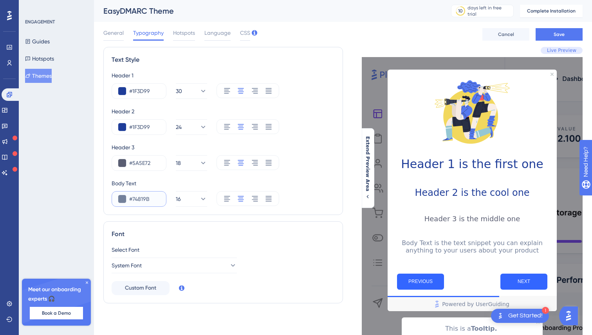
paste input "5A5E72"
type input "#5A5E72"
click at [143, 128] on input "#1F3D99" at bounding box center [144, 127] width 31 height 9
click at [147, 166] on input "#5A5E72" at bounding box center [144, 163] width 31 height 9
paste input "1F3D99"
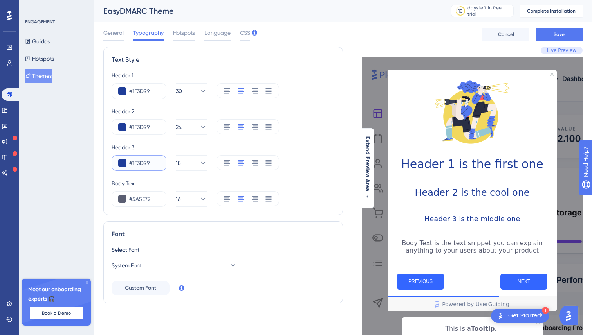
type input "#1F3D99"
click at [299, 179] on div "Body Text" at bounding box center [223, 183] width 223 height 9
click at [228, 94] on icon at bounding box center [227, 91] width 8 height 8
click at [243, 91] on icon at bounding box center [241, 91] width 8 height 8
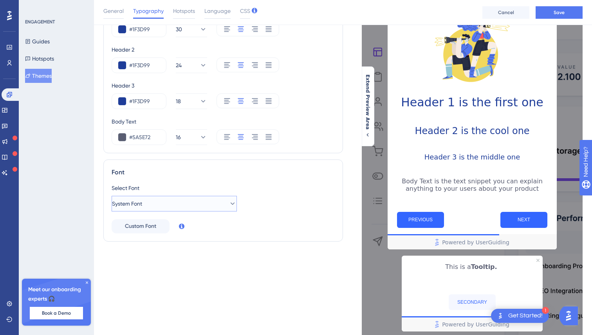
click at [198, 204] on button "System Font" at bounding box center [174, 204] width 125 height 16
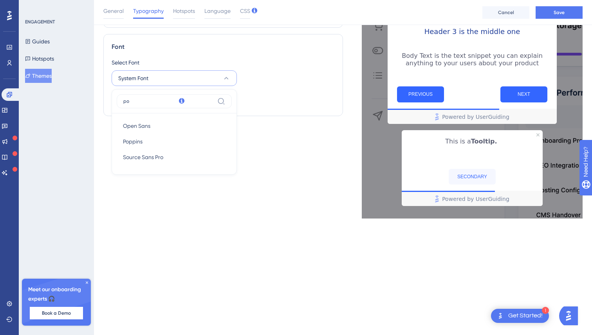
scroll to position [128, 0]
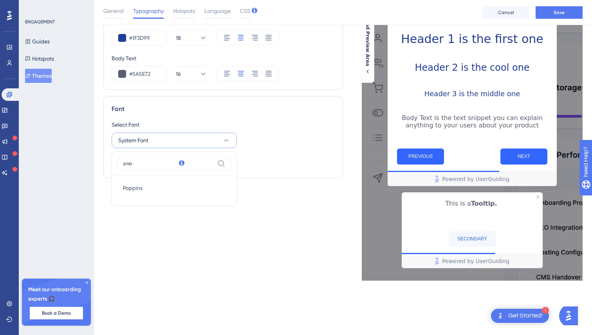
type input "pop"
click at [141, 190] on span "Poppins" at bounding box center [133, 188] width 20 height 9
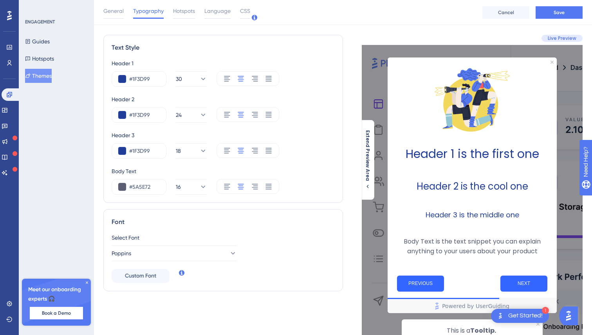
scroll to position [0, 0]
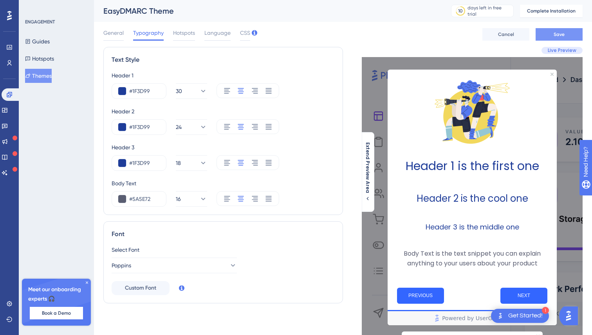
click at [553, 30] on button "Save" at bounding box center [558, 34] width 47 height 13
click at [188, 201] on button "16" at bounding box center [191, 199] width 31 height 16
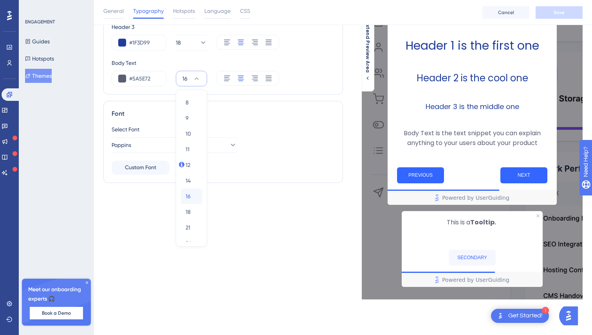
click at [188, 201] on div "16 16" at bounding box center [192, 197] width 12 height 16
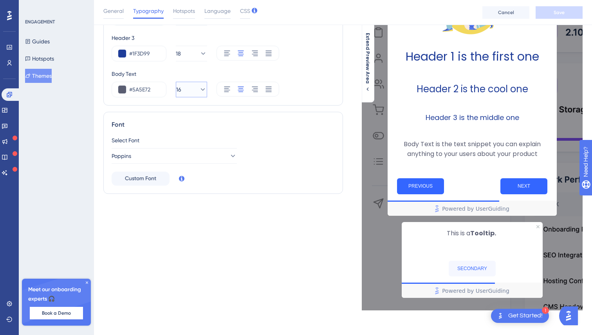
click at [191, 88] on button "16" at bounding box center [191, 90] width 31 height 16
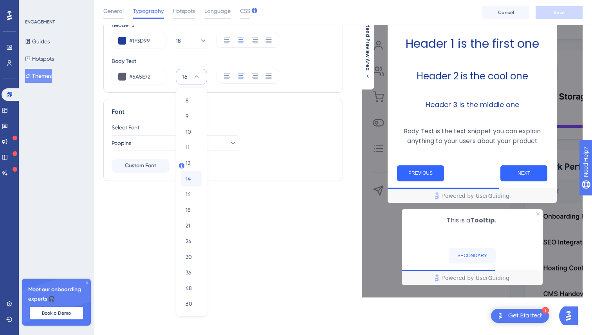
click at [189, 179] on span "14" at bounding box center [188, 178] width 5 height 9
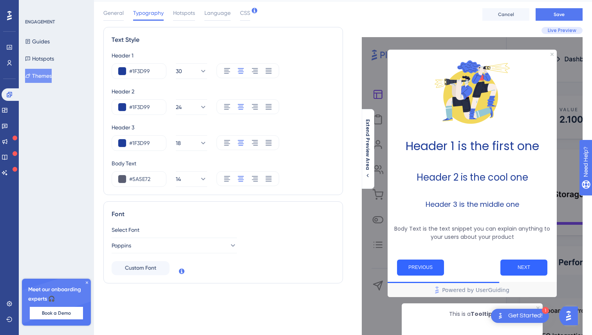
scroll to position [19, 0]
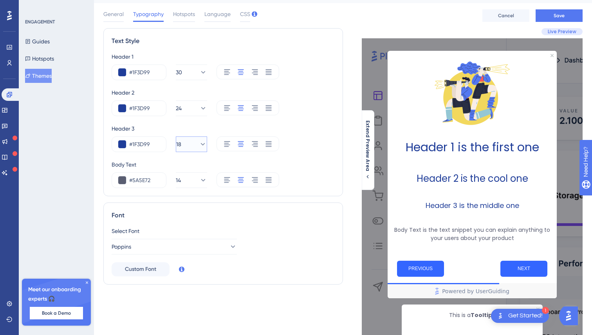
click at [181, 147] on span "18" at bounding box center [178, 144] width 5 height 9
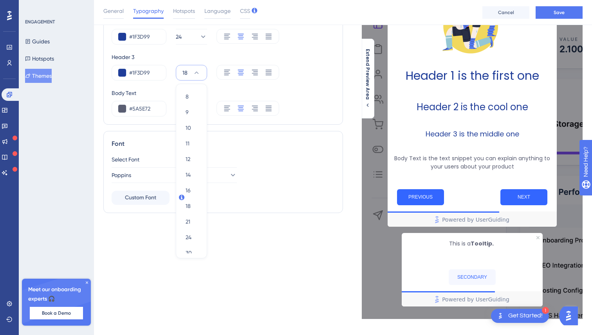
click at [260, 142] on div "Font" at bounding box center [223, 143] width 223 height 9
click at [181, 73] on span "18" at bounding box center [178, 72] width 5 height 9
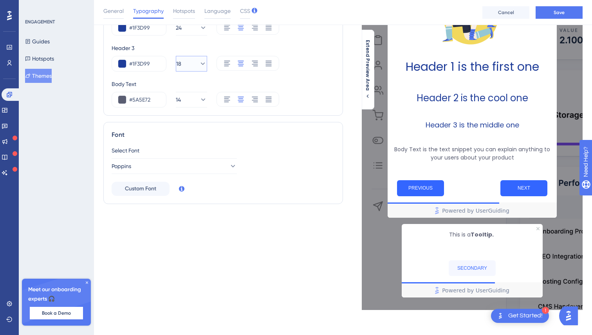
click at [187, 73] on div "Header 1 #1F3D99 30 Header 2 #1F3D99 24 Header 3 #1F3D99 18 Body Text #5A5E72 14" at bounding box center [223, 39] width 223 height 136
click at [187, 64] on button "18" at bounding box center [191, 64] width 31 height 16
click at [261, 104] on div at bounding box center [247, 99] width 63 height 15
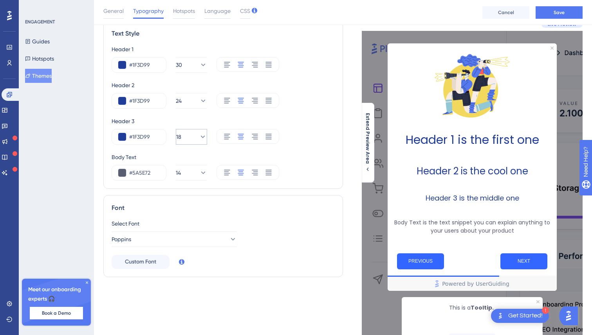
scroll to position [24, 0]
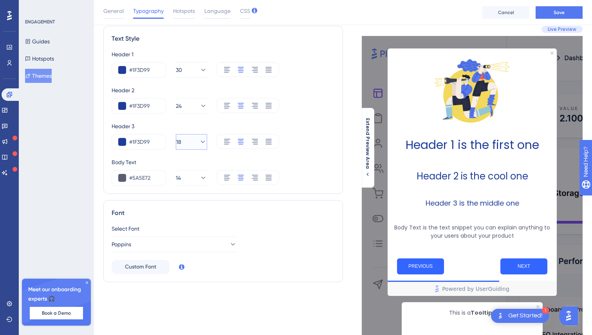
click at [191, 146] on button "18" at bounding box center [191, 142] width 31 height 16
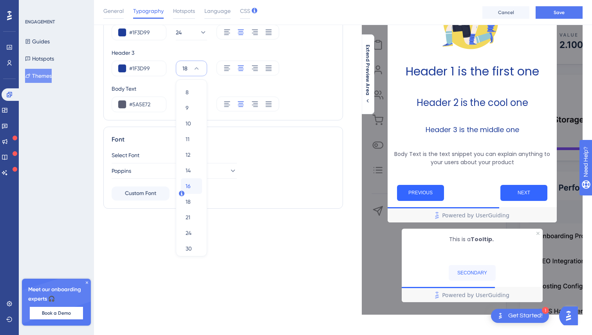
click at [188, 182] on span "16" at bounding box center [188, 186] width 5 height 9
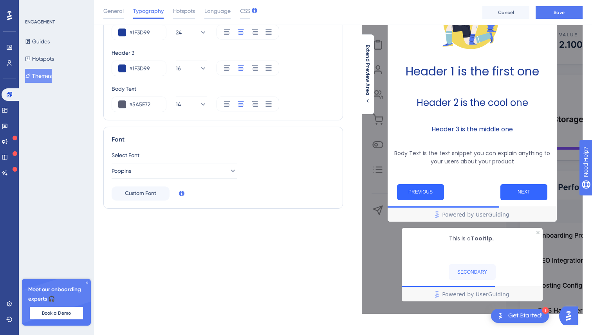
click at [184, 228] on div "Text Style Header 1 #1F3D99 30 Header 2 #1F3D99 24 Header 3 #1F3D99 16 Body Tex…" at bounding box center [223, 133] width 240 height 362
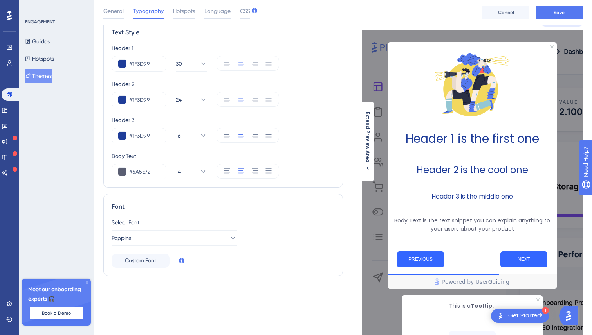
scroll to position [28, 0]
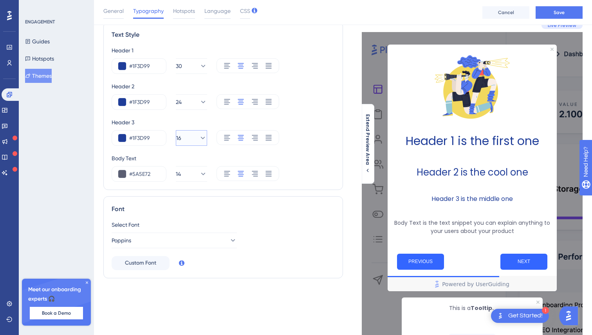
click at [199, 137] on icon at bounding box center [203, 138] width 8 height 8
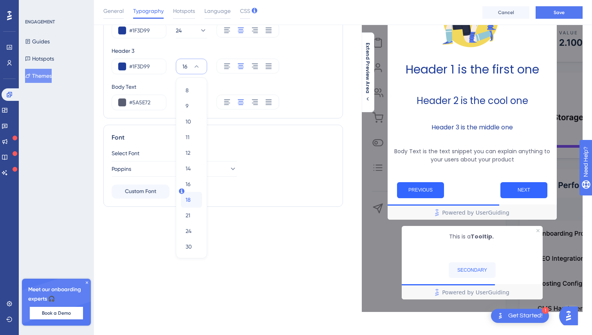
click at [194, 197] on div "18 18" at bounding box center [192, 200] width 12 height 16
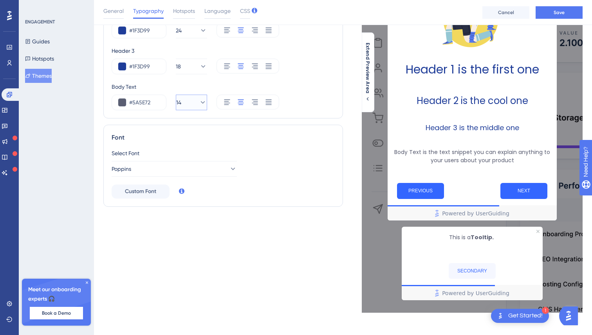
click at [199, 104] on icon at bounding box center [203, 103] width 8 height 8
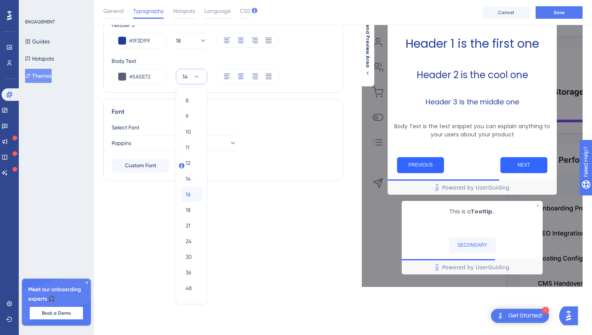
click at [193, 195] on div "16 16" at bounding box center [192, 195] width 12 height 16
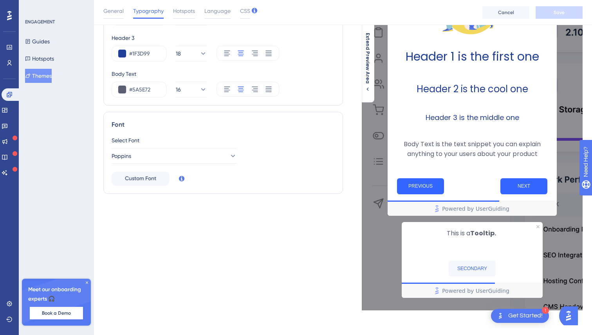
click at [257, 223] on div "Text Style Header 1 #1F3D99 30 Header 2 #1F3D99 24 Header 3 #1F3D99 18 Body Tex…" at bounding box center [223, 123] width 240 height 373
click at [192, 85] on button "16" at bounding box center [191, 90] width 31 height 16
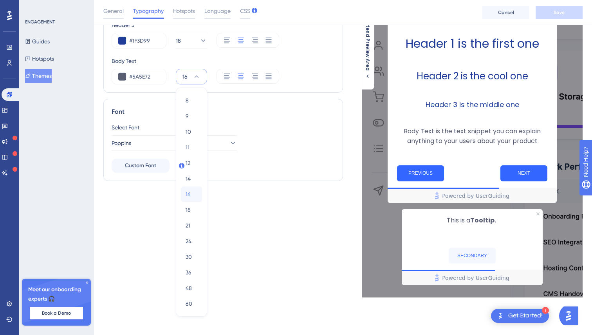
click at [186, 190] on span "16" at bounding box center [188, 194] width 5 height 9
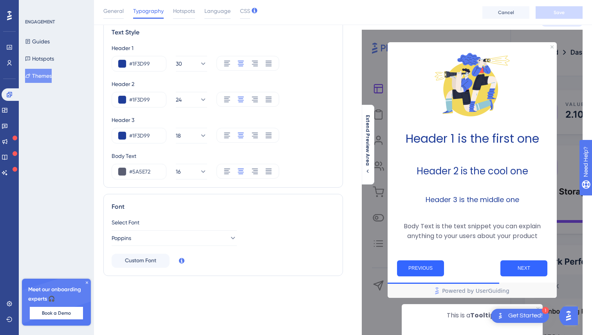
scroll to position [1, 0]
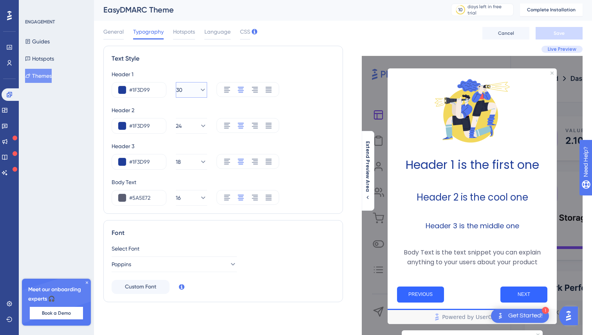
click at [199, 89] on icon at bounding box center [203, 90] width 8 height 8
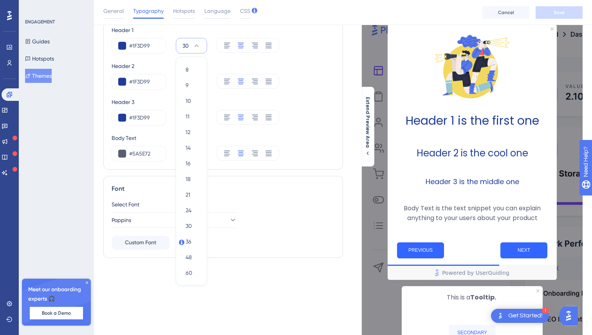
click at [320, 73] on div "Header 2 #1F3D99 24" at bounding box center [223, 75] width 223 height 28
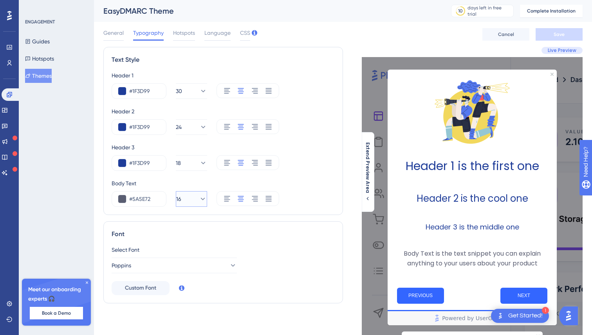
click at [187, 205] on button "16" at bounding box center [191, 199] width 31 height 16
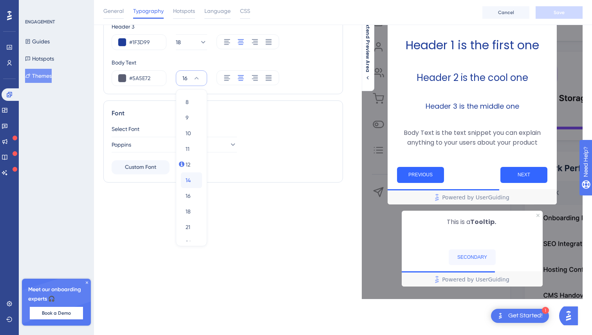
click at [188, 179] on span "14" at bounding box center [188, 180] width 5 height 9
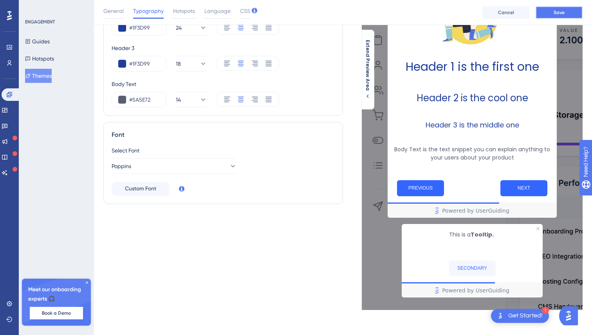
click at [558, 16] on button "Save" at bounding box center [558, 12] width 47 height 13
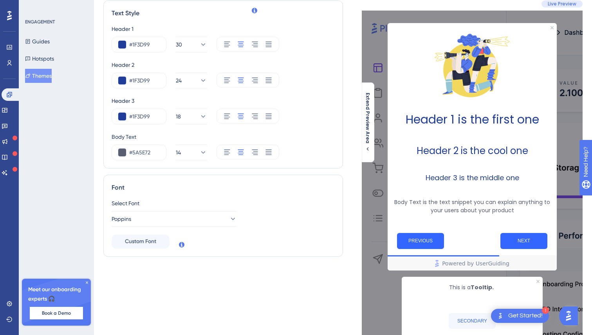
scroll to position [0, 0]
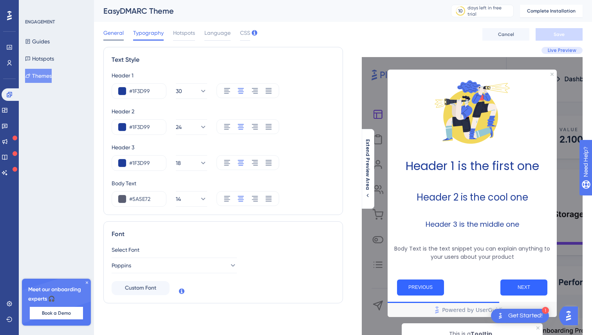
click at [113, 34] on span "General" at bounding box center [113, 32] width 20 height 9
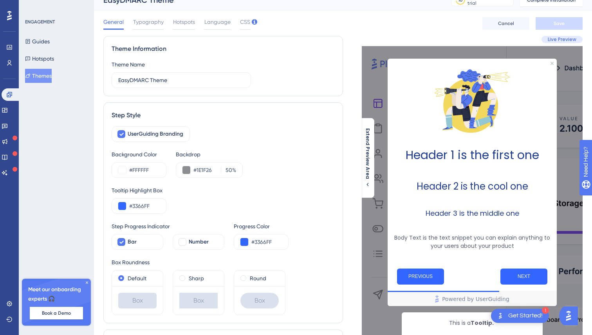
scroll to position [12, 0]
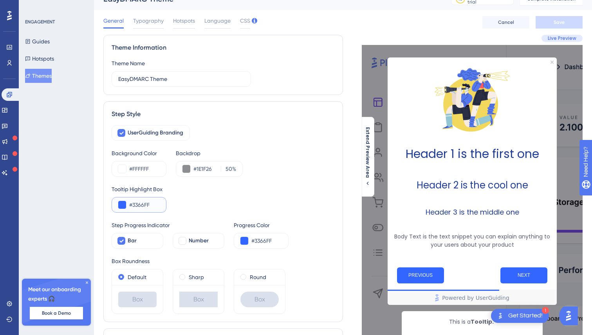
click at [123, 207] on button at bounding box center [122, 205] width 8 height 8
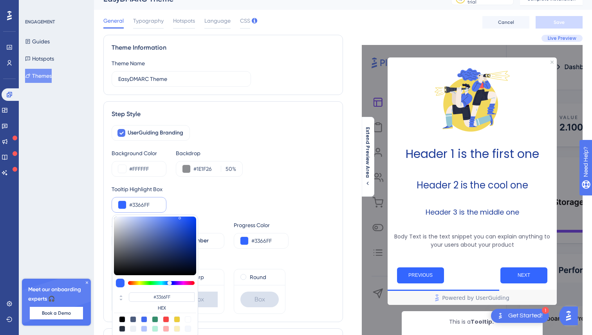
type input "#4168dd"
type input "#4168DD"
type input "#597add"
type input "#597ADD"
type input "#95a8e4"
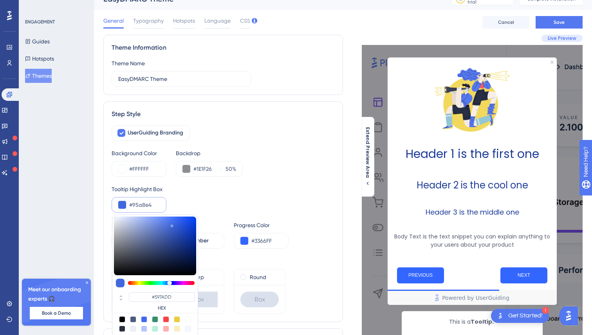
type input "#95A8E4"
type input "#c8d3f6"
type input "#C8D3F6"
type input "#e4ebff"
type input "#E4EBFF"
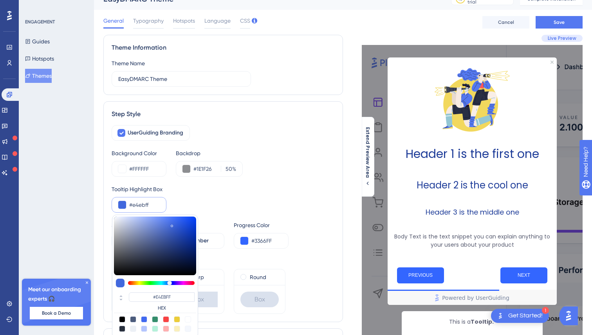
type input "#f9fbff"
type input "#F9FBFF"
type input "#ffffff"
type input "#FFFFFF"
drag, startPoint x: 172, startPoint y: 225, endPoint x: 94, endPoint y: 192, distance: 84.4
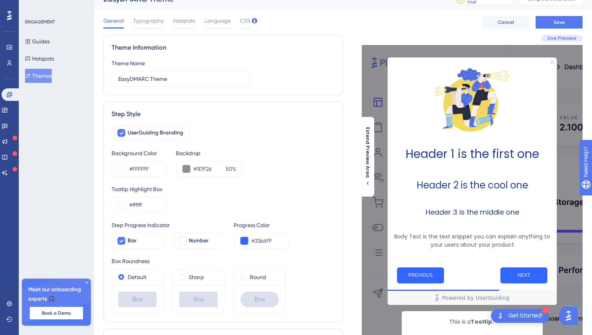
click at [225, 203] on div "Tooltip Highlight Box #ffffff" at bounding box center [223, 199] width 223 height 28
click at [563, 24] on span "Save" at bounding box center [558, 22] width 11 height 6
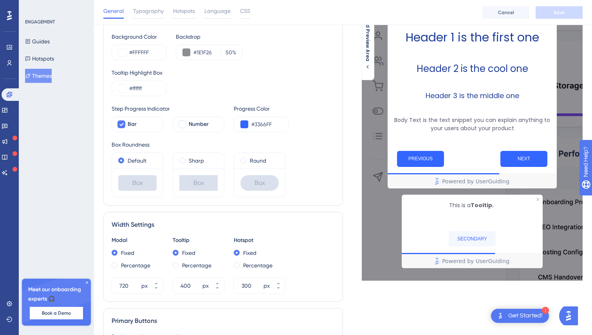
scroll to position [0, 0]
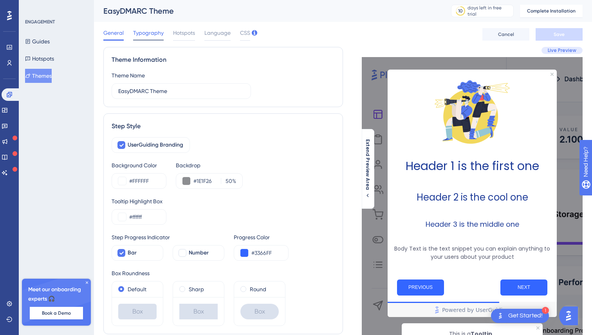
click at [155, 31] on span "Typography" at bounding box center [148, 32] width 31 height 9
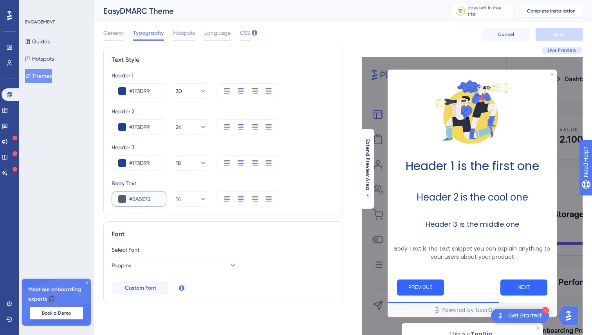
click at [146, 202] on input "#5A5E72" at bounding box center [144, 199] width 31 height 9
click at [150, 160] on input "#1F3D99" at bounding box center [144, 163] width 31 height 9
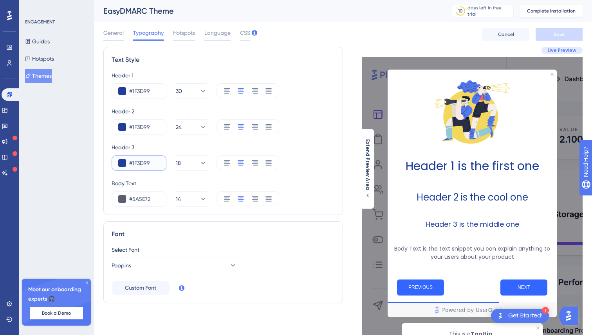
paste input "3C3E4C"
type input "#3C3E4C"
click at [299, 150] on div "Header 3" at bounding box center [223, 147] width 223 height 9
click at [560, 38] on button "Save" at bounding box center [558, 34] width 47 height 13
drag, startPoint x: 197, startPoint y: 124, endPoint x: 223, endPoint y: 112, distance: 28.7
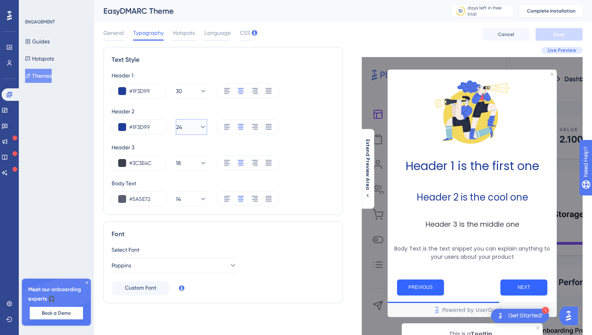
click at [223, 112] on div "Header 2 #1F3D99 24" at bounding box center [223, 121] width 223 height 28
click at [182, 128] on span "24" at bounding box center [179, 127] width 6 height 9
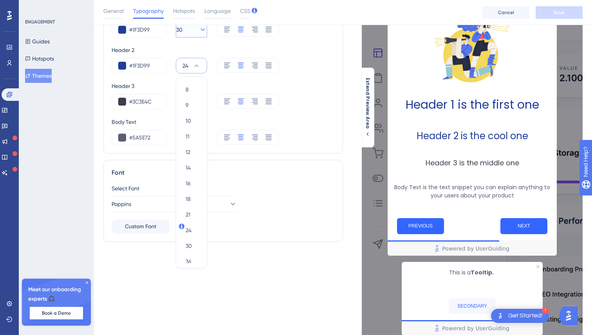
click at [201, 29] on icon at bounding box center [203, 30] width 4 height 2
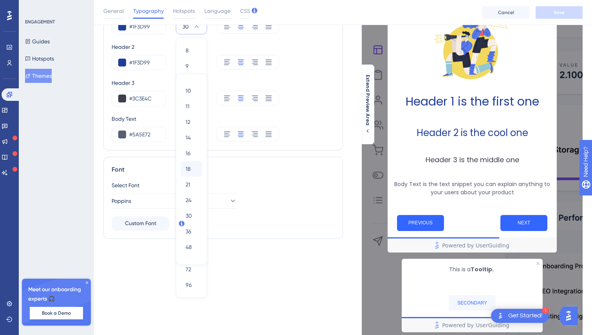
scroll to position [36, 0]
click at [249, 165] on div "Font Select Font Poppins Custom Font" at bounding box center [223, 198] width 240 height 82
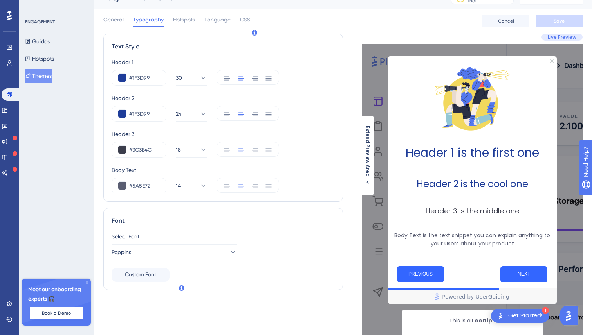
scroll to position [0, 0]
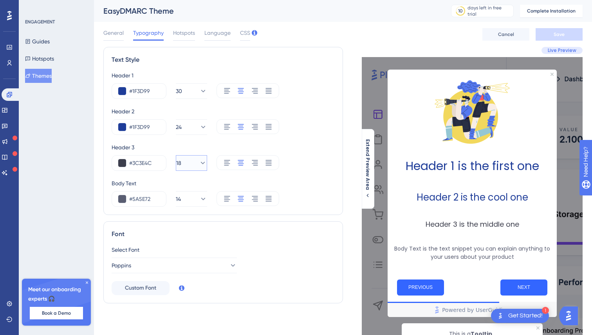
click at [200, 164] on icon at bounding box center [203, 163] width 8 height 8
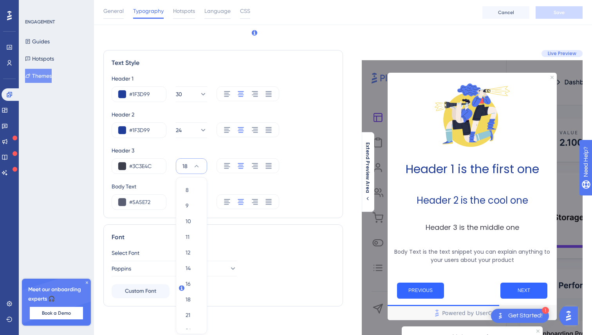
scroll to position [84, 0]
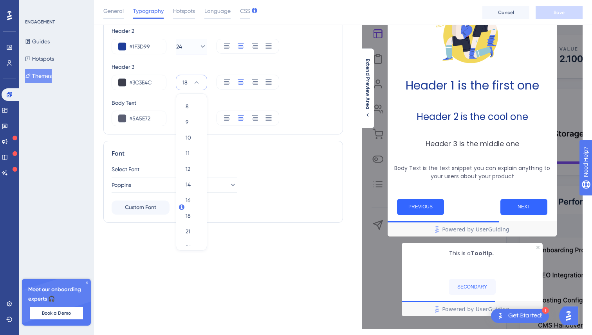
click at [196, 42] on button "24" at bounding box center [191, 47] width 31 height 16
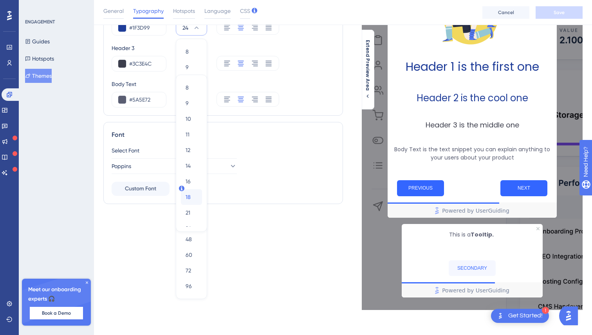
click at [186, 196] on span "18" at bounding box center [188, 197] width 5 height 9
click at [218, 46] on div "Header 3" at bounding box center [223, 47] width 223 height 9
click at [199, 62] on icon at bounding box center [203, 64] width 8 height 8
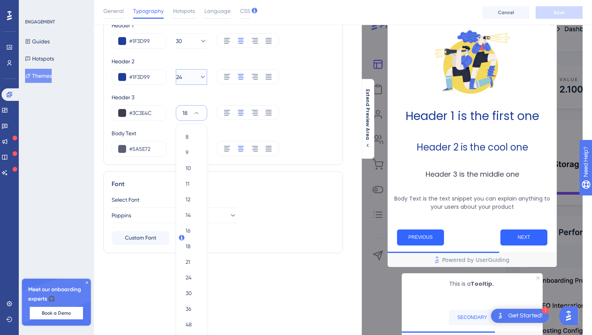
click at [194, 83] on button "24" at bounding box center [191, 77] width 31 height 16
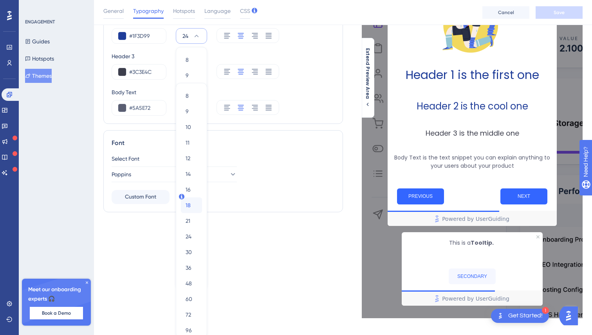
click at [194, 204] on div "18 18" at bounding box center [192, 206] width 12 height 16
click at [225, 52] on div "Header 3" at bounding box center [223, 56] width 223 height 9
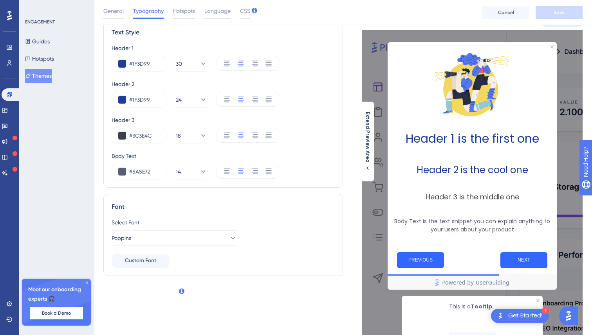
scroll to position [0, 0]
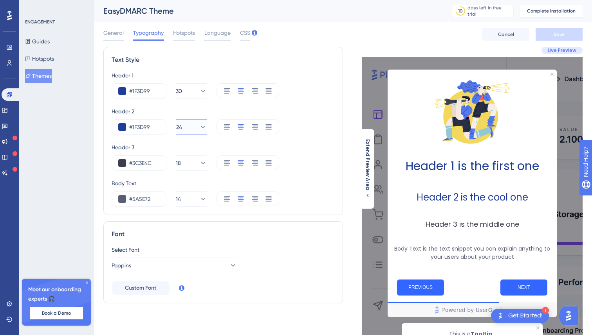
click at [184, 134] on button "24" at bounding box center [191, 127] width 31 height 16
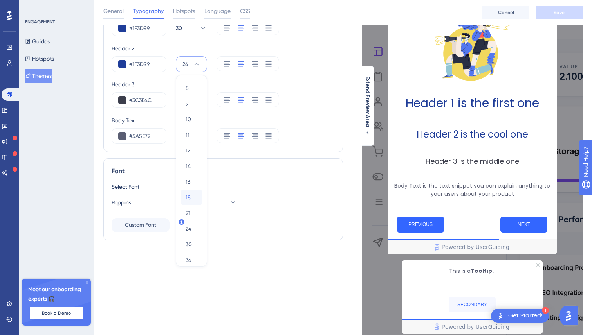
click at [190, 195] on span "18" at bounding box center [188, 197] width 5 height 9
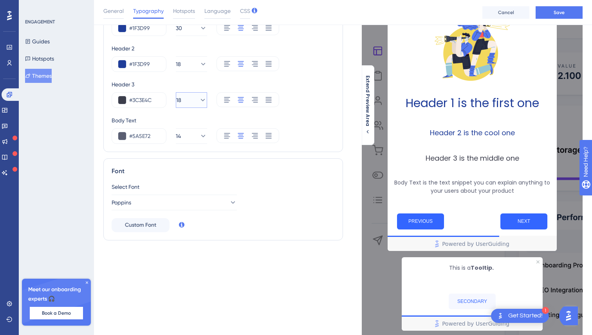
click at [190, 103] on button "18" at bounding box center [191, 100] width 31 height 16
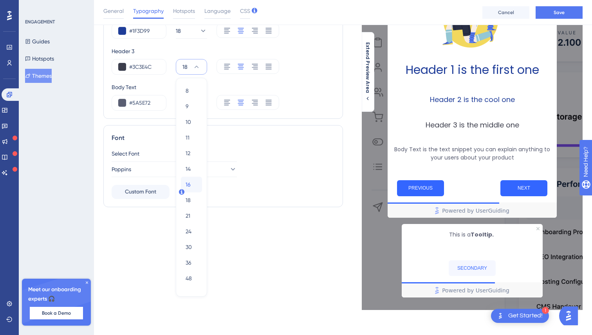
click at [191, 184] on div "16 16" at bounding box center [192, 185] width 12 height 16
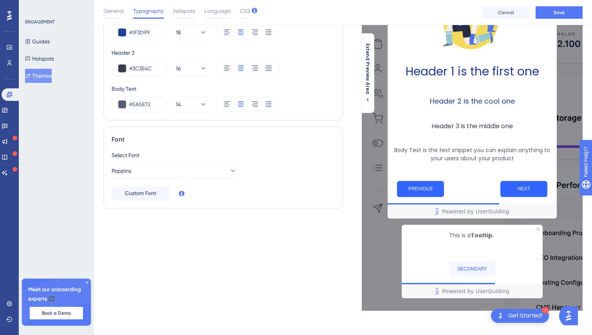
scroll to position [0, 0]
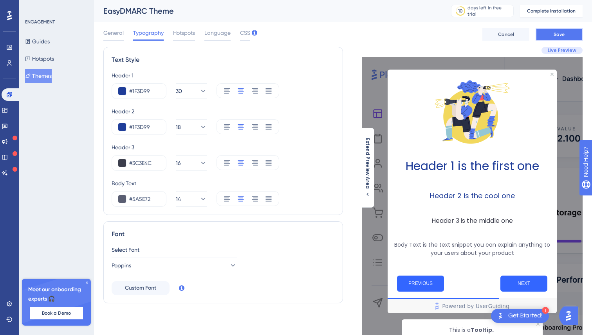
click at [563, 29] on button "Save" at bounding box center [558, 34] width 47 height 13
click at [114, 33] on span "General" at bounding box center [113, 32] width 20 height 9
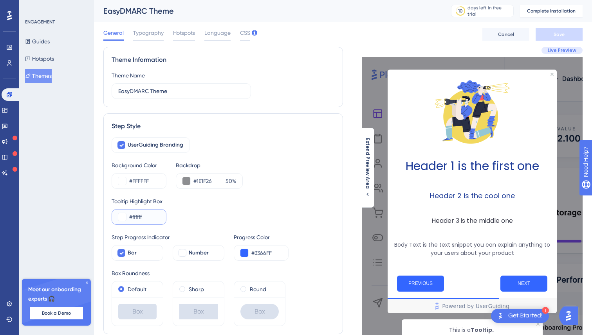
click at [144, 217] on input "#ffffff" at bounding box center [144, 217] width 31 height 9
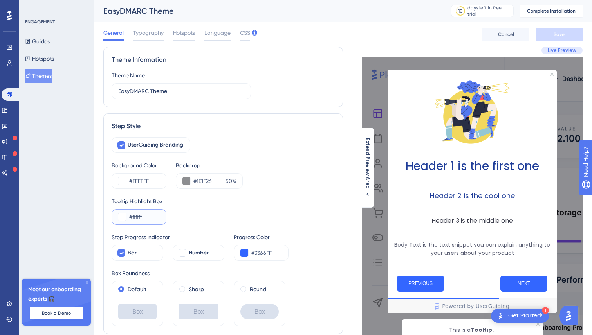
paste input "ADC2FF"
type input "#ADC2FF"
click at [209, 211] on div "Tooltip Highlight Box #ADC2FF" at bounding box center [223, 211] width 223 height 28
click at [563, 34] on span "Save" at bounding box center [558, 34] width 11 height 6
